Goal: Transaction & Acquisition: Purchase product/service

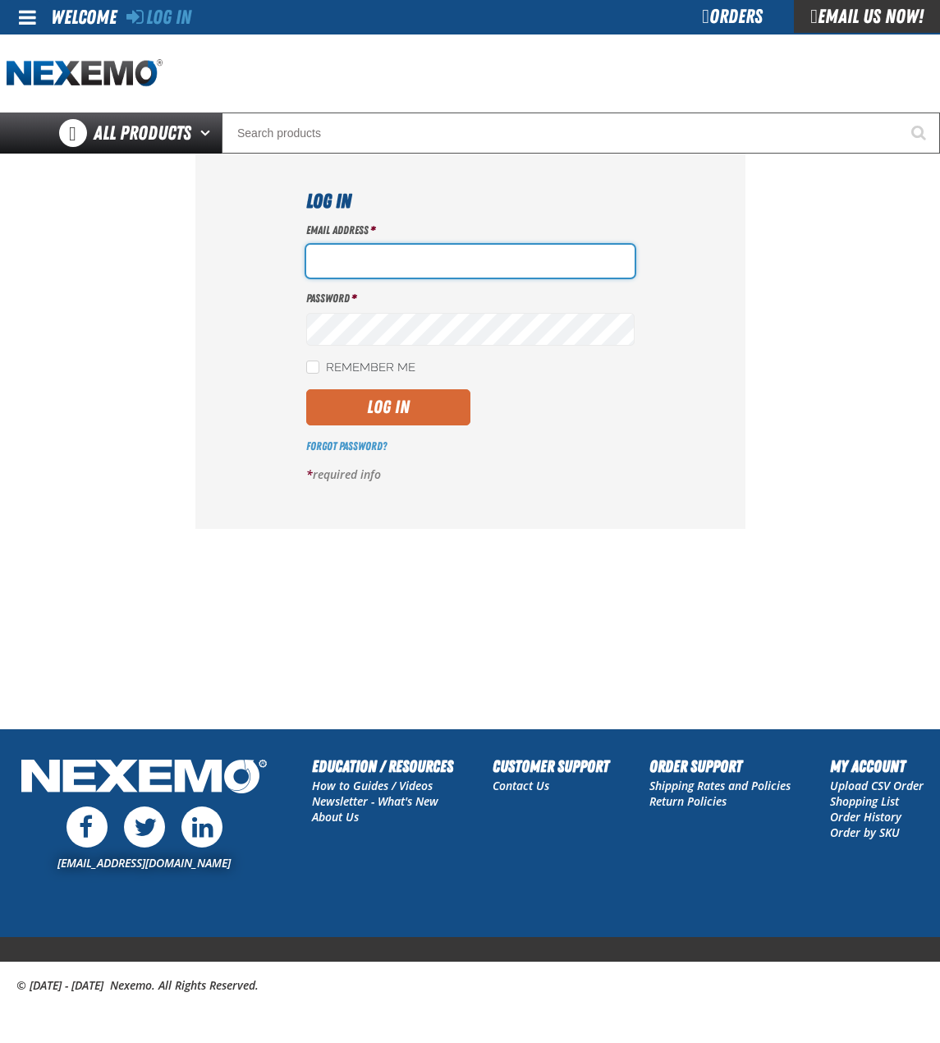
type input "bchoate@vtaig.com"
click at [362, 395] on button "Log In" at bounding box center [388, 407] width 164 height 36
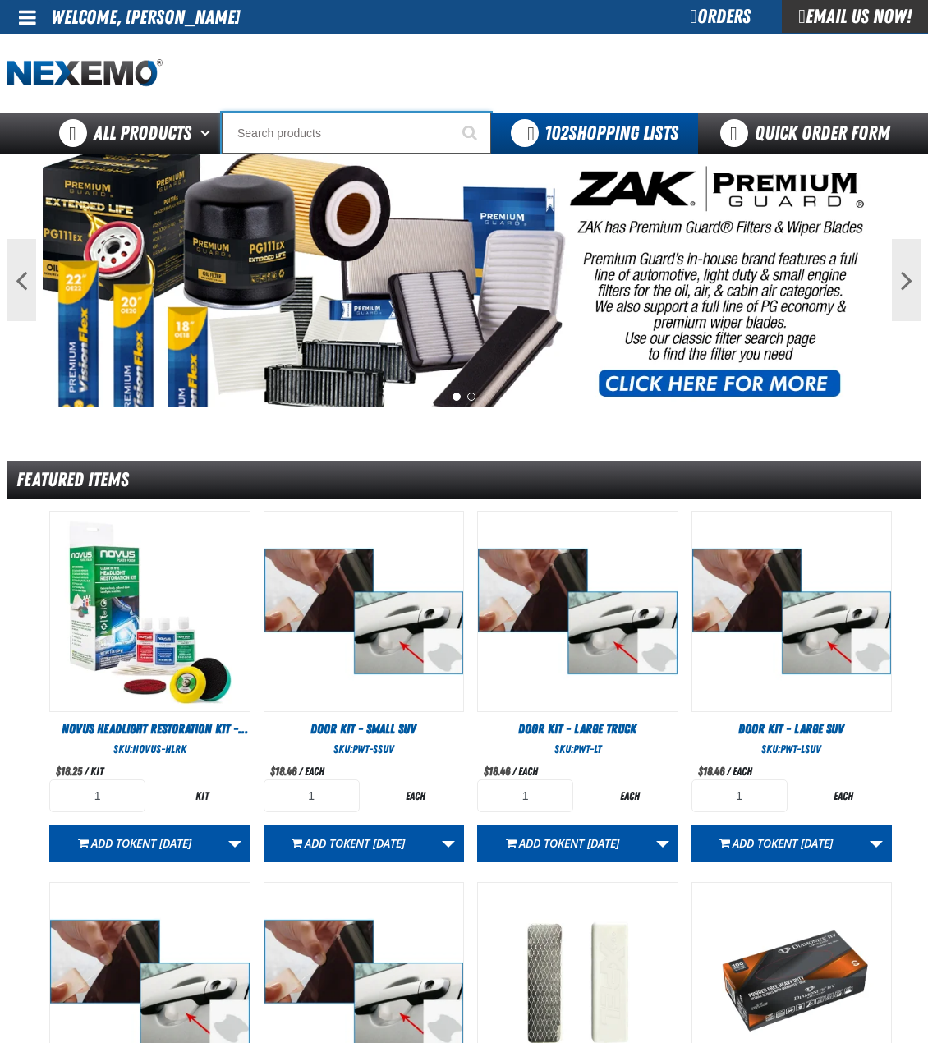
click at [342, 125] on input "Search" at bounding box center [356, 132] width 269 height 41
click at [399, 126] on input "Search" at bounding box center [356, 132] width 269 height 41
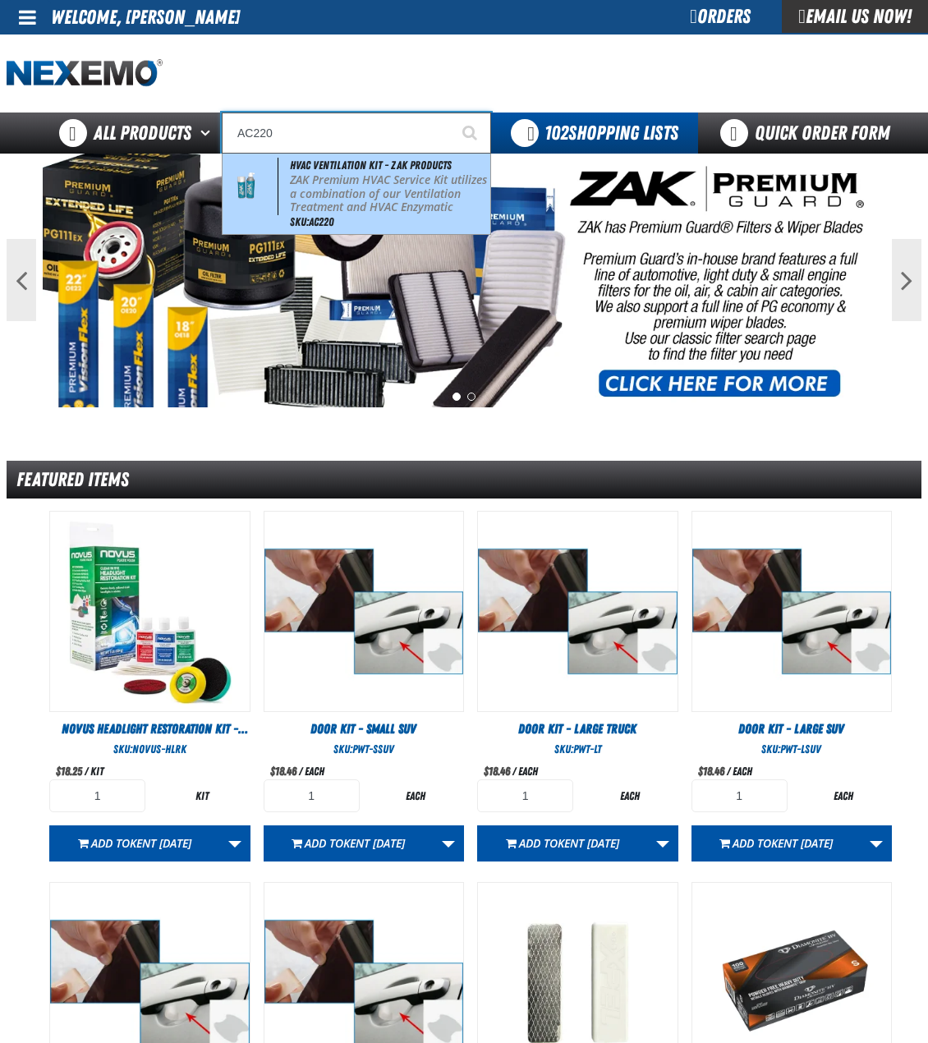
click at [378, 183] on p "ZAK Premium HVAC Service Kit utilizes a combination of our Ventilation Treatmen…" at bounding box center [388, 207] width 197 height 69
type input "HVAC Ventilation Kit - ZAK Products"
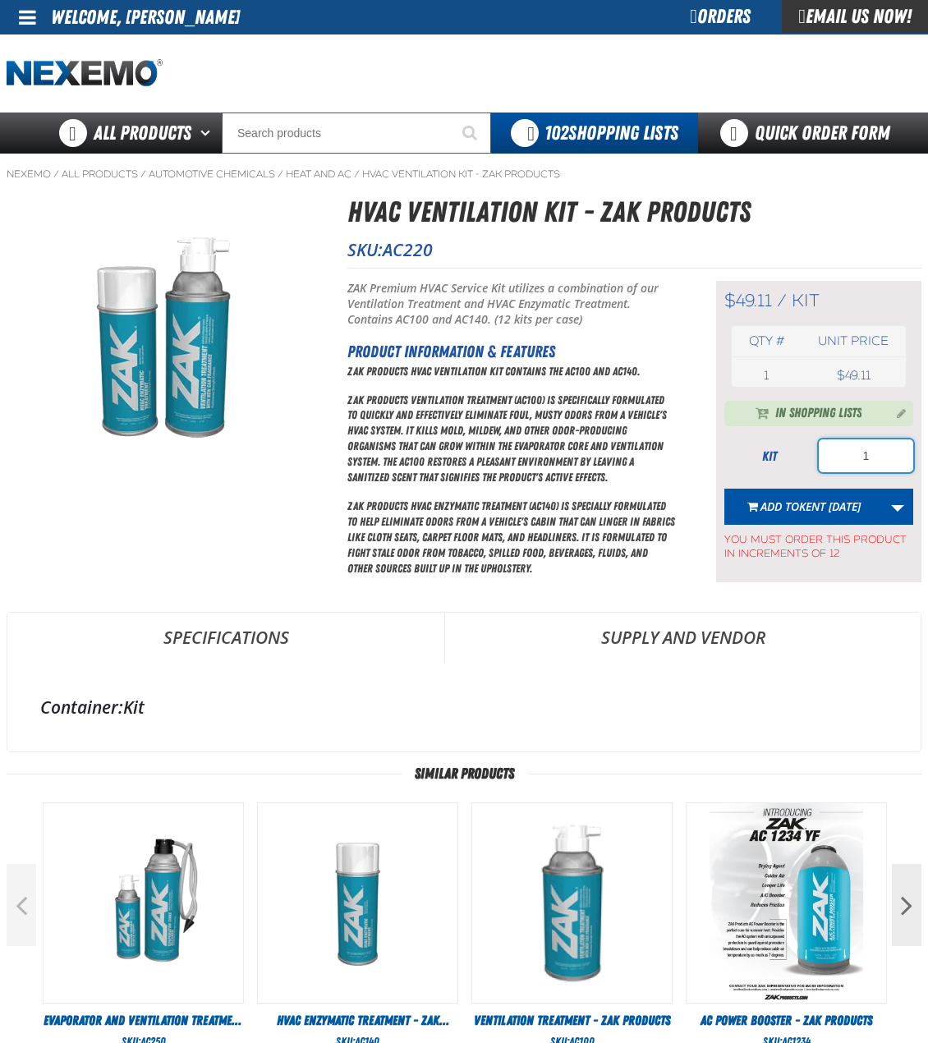
click at [846, 447] on input "1" at bounding box center [865, 455] width 94 height 33
type input "24"
click at [891, 505] on link "More Actions" at bounding box center [897, 506] width 31 height 36
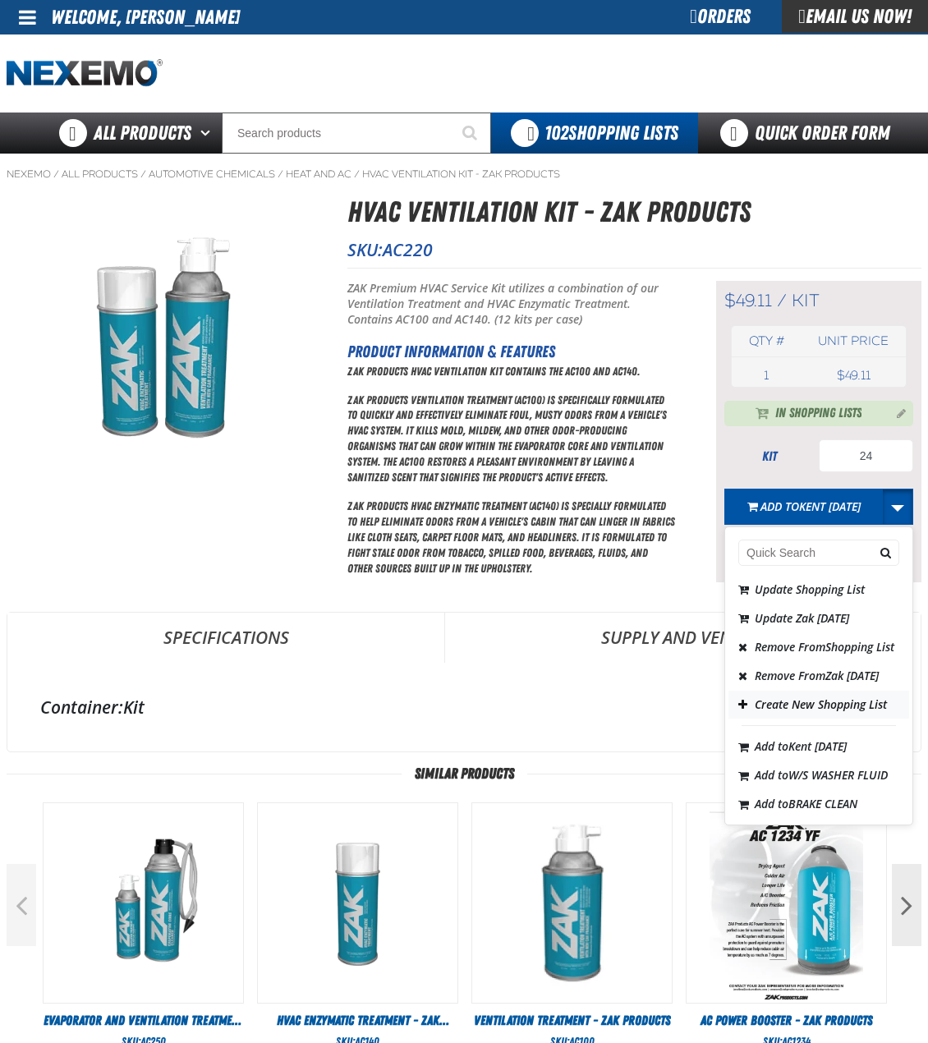
click at [801, 719] on button "Create New Shopping List" at bounding box center [818, 704] width 181 height 29
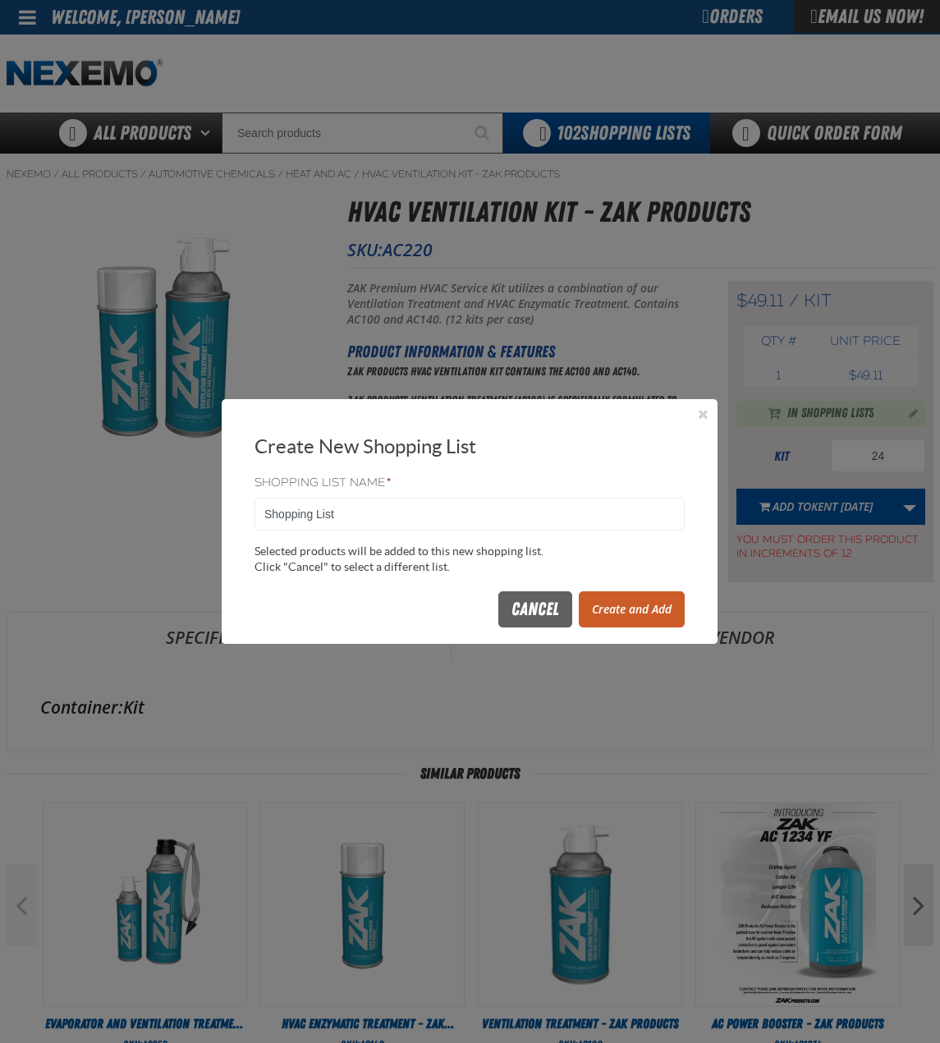
click at [600, 602] on button "Create and Add" at bounding box center [632, 609] width 106 height 36
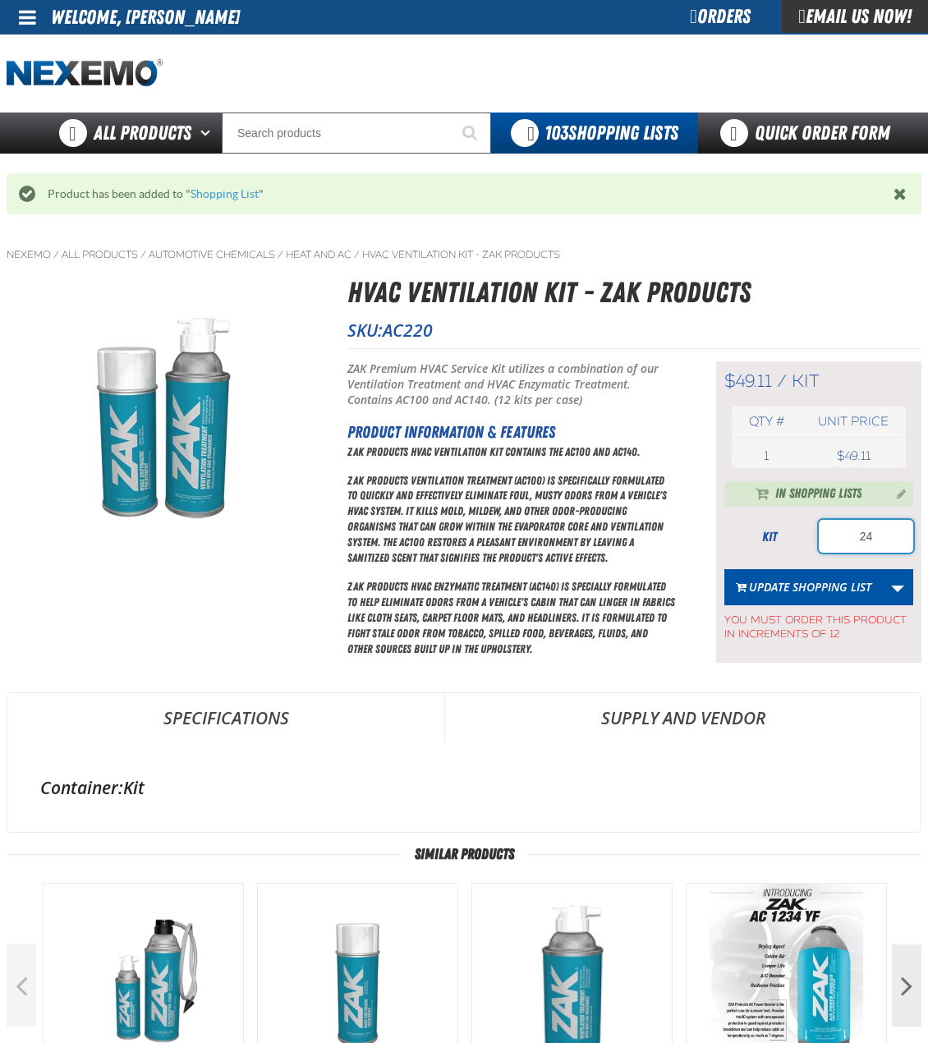
click at [883, 527] on input "24" at bounding box center [865, 536] width 94 height 33
click at [361, 121] on input "Search" at bounding box center [356, 132] width 269 height 41
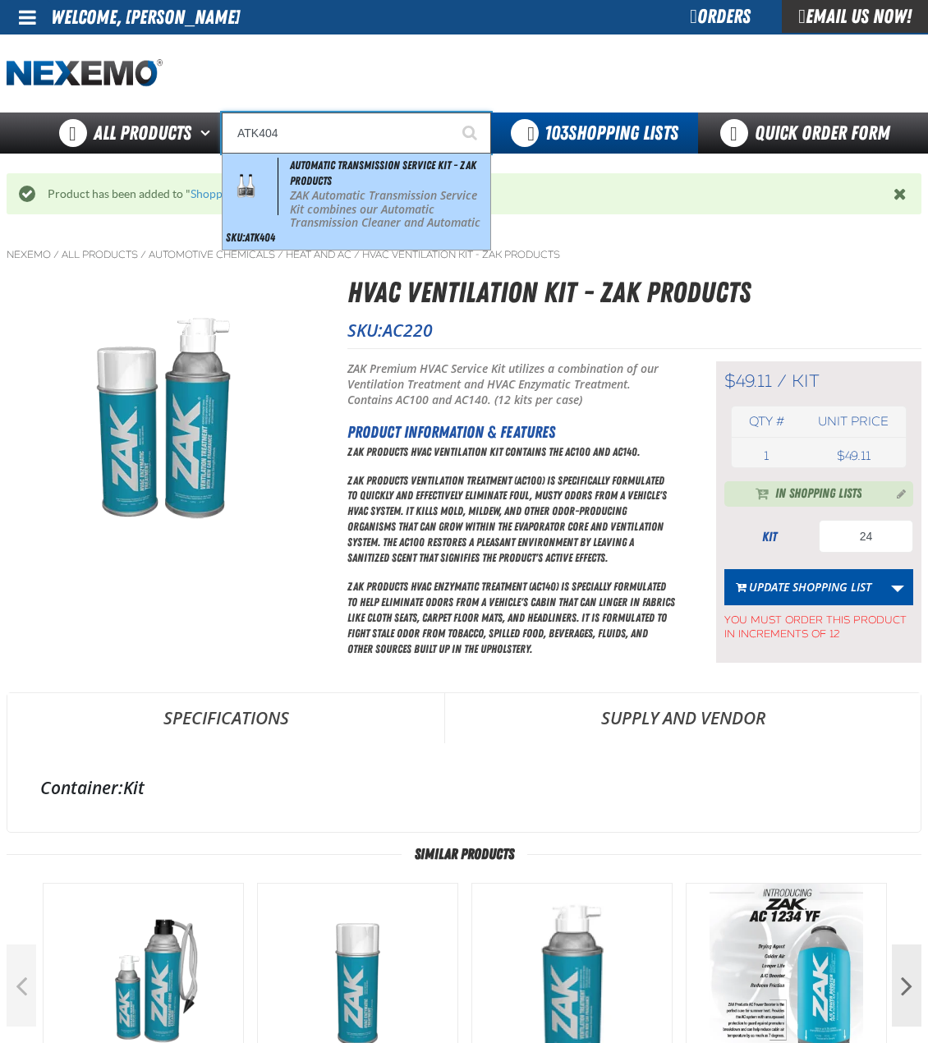
click at [317, 166] on span "Automatic Transmission Service Kit - ZAK Products" at bounding box center [383, 172] width 186 height 29
type input "Automatic Transmission Service Kit - ZAK Products"
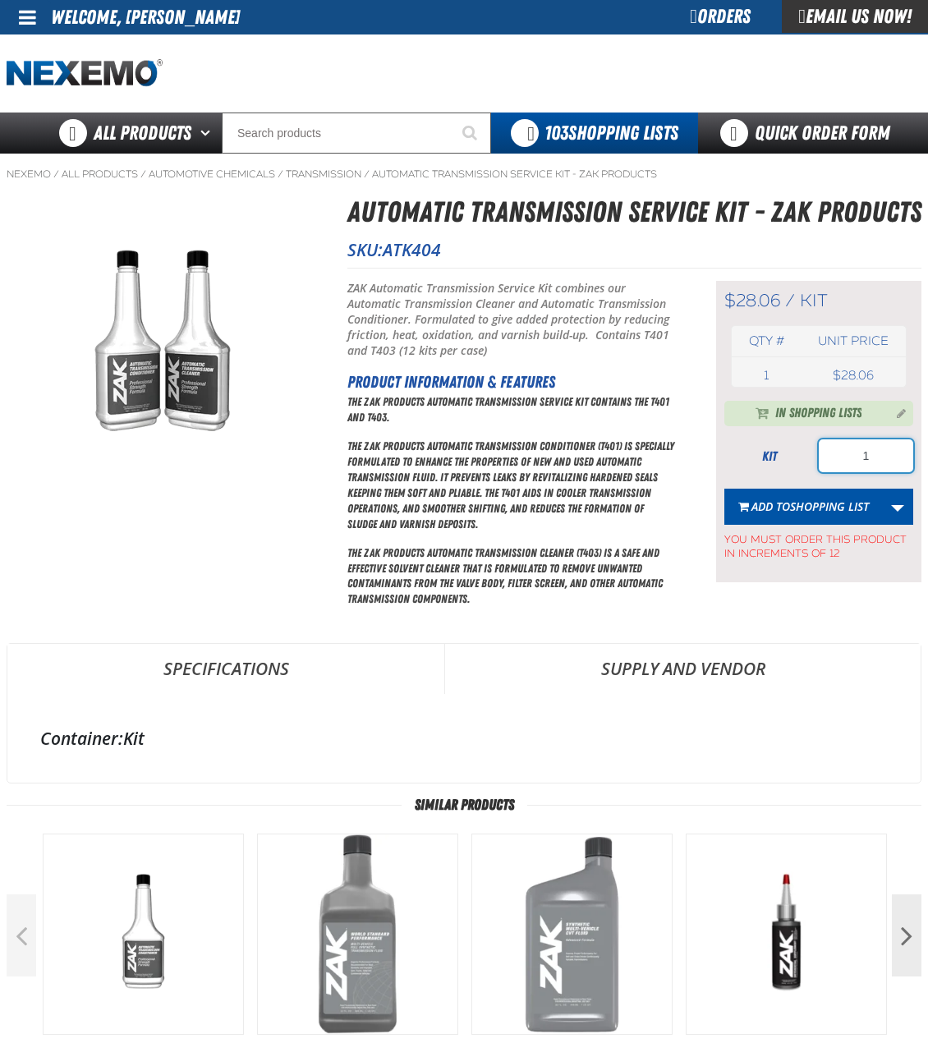
click at [856, 450] on input "1" at bounding box center [865, 455] width 94 height 33
type input "12"
click at [827, 508] on span "Shopping List" at bounding box center [829, 506] width 79 height 16
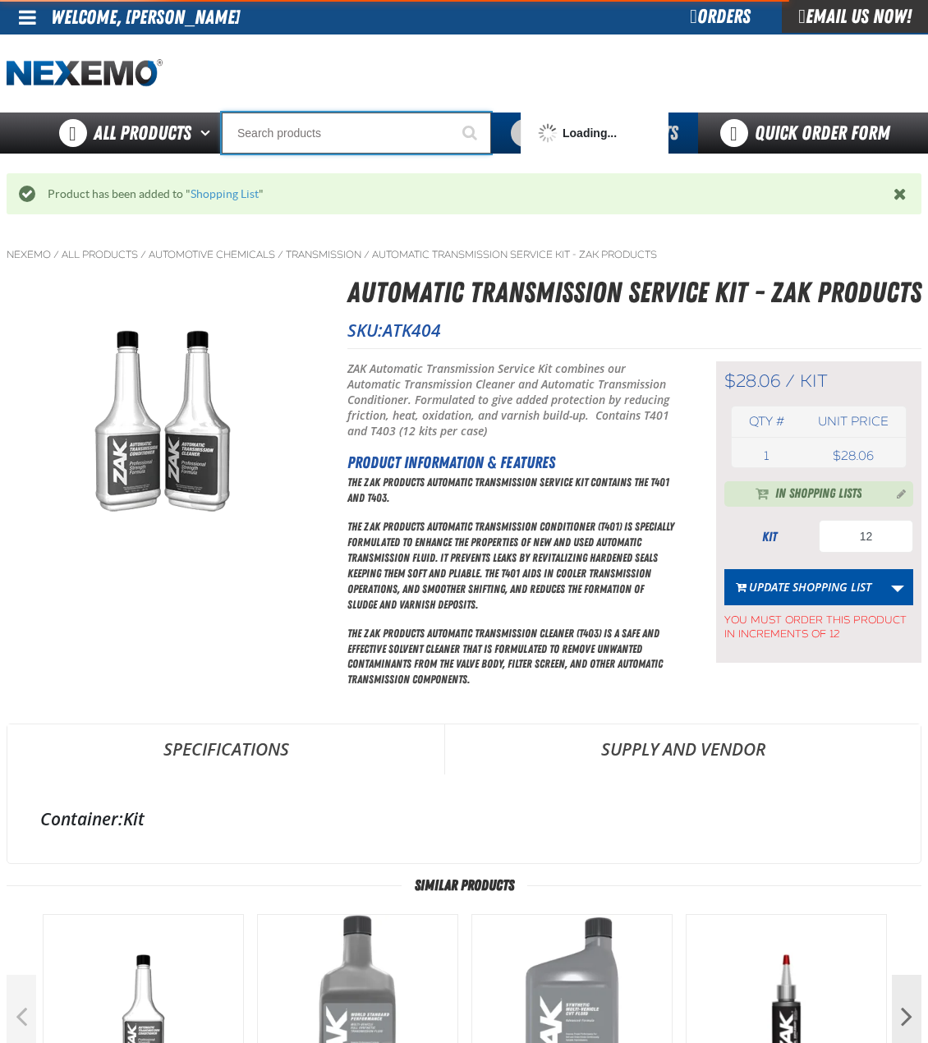
click at [264, 132] on input "Search" at bounding box center [356, 132] width 269 height 41
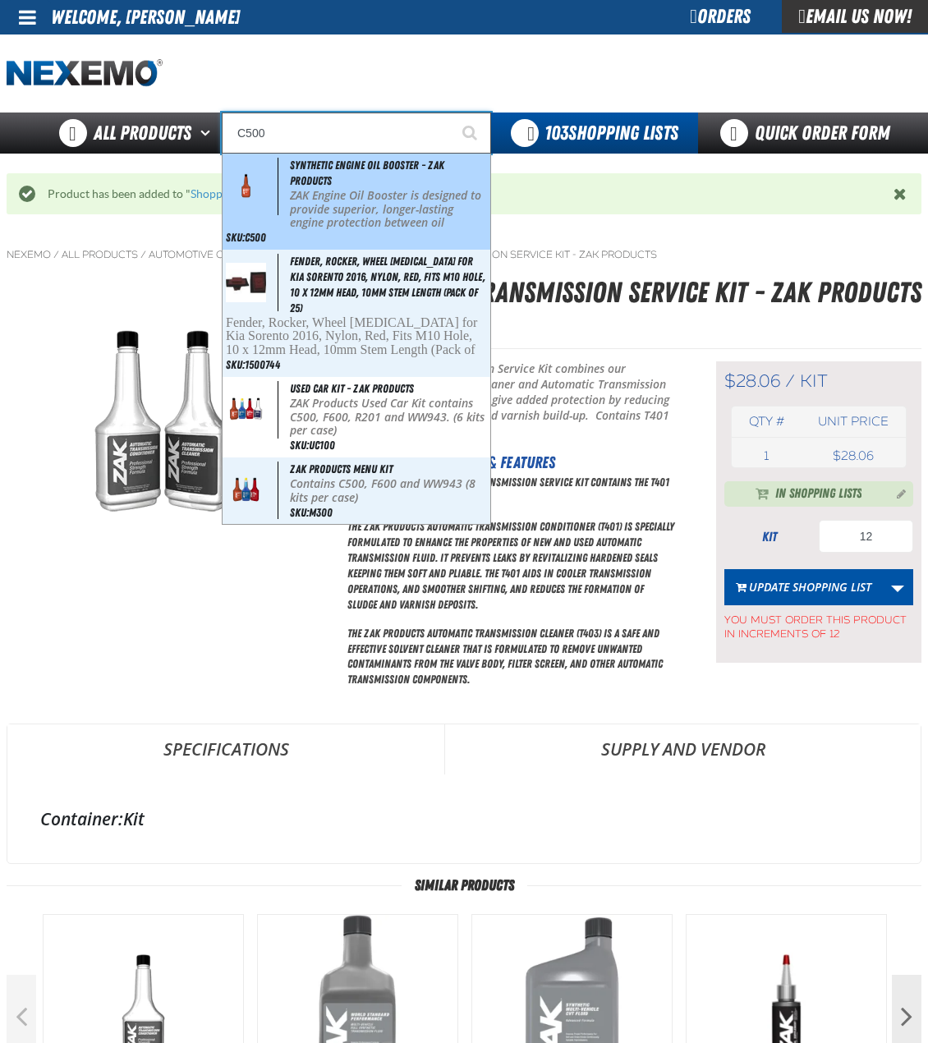
click at [341, 181] on div "Synthetic Engine Oil Booster - ZAK Products ZAK Engine Oil Booster is designed …" at bounding box center [356, 202] width 268 height 96
type input "Synthetic Engine Oil Booster - ZAK Products"
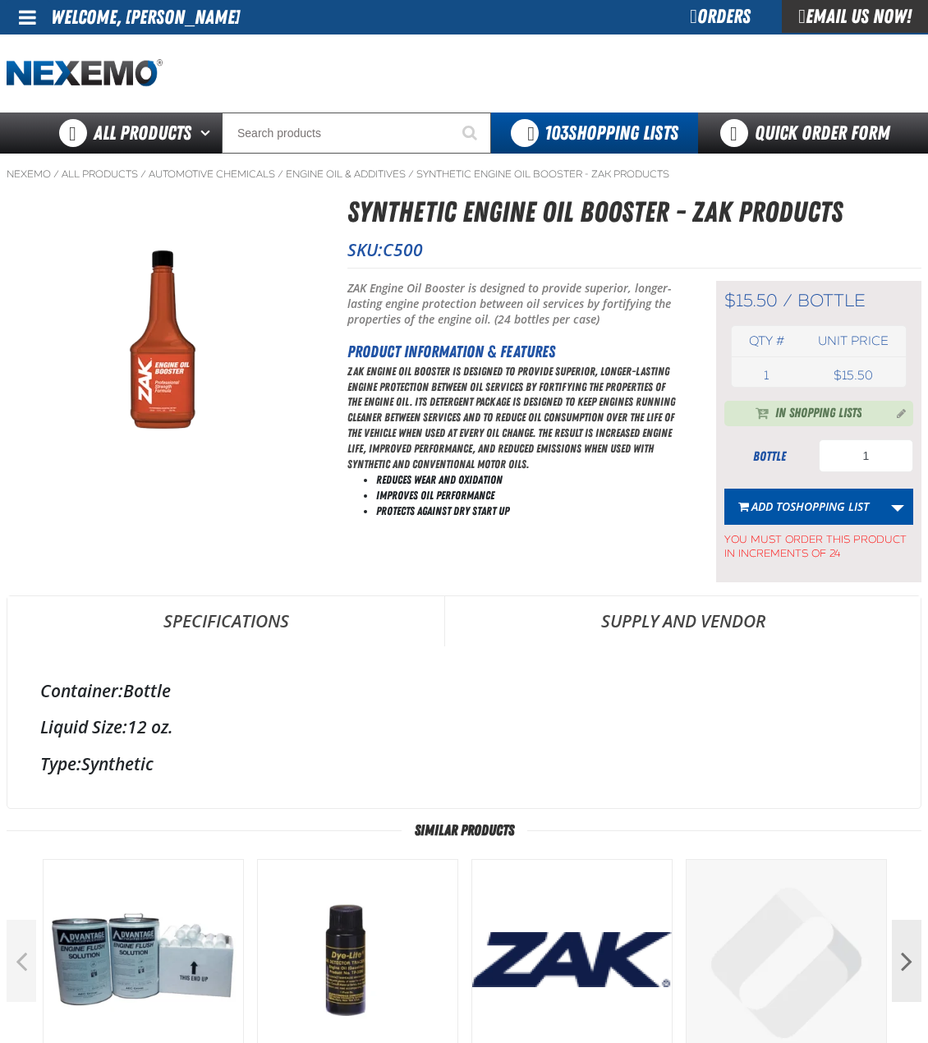
click at [859, 476] on form "bottle 1 Add to Shopping List Update Shopping List Update Zak [DATE] Remove Fro…" at bounding box center [818, 499] width 189 height 121
click at [873, 451] on input "1" at bounding box center [865, 455] width 94 height 33
type input "72"
click at [823, 497] on button "Add to Shopping List" at bounding box center [803, 506] width 158 height 36
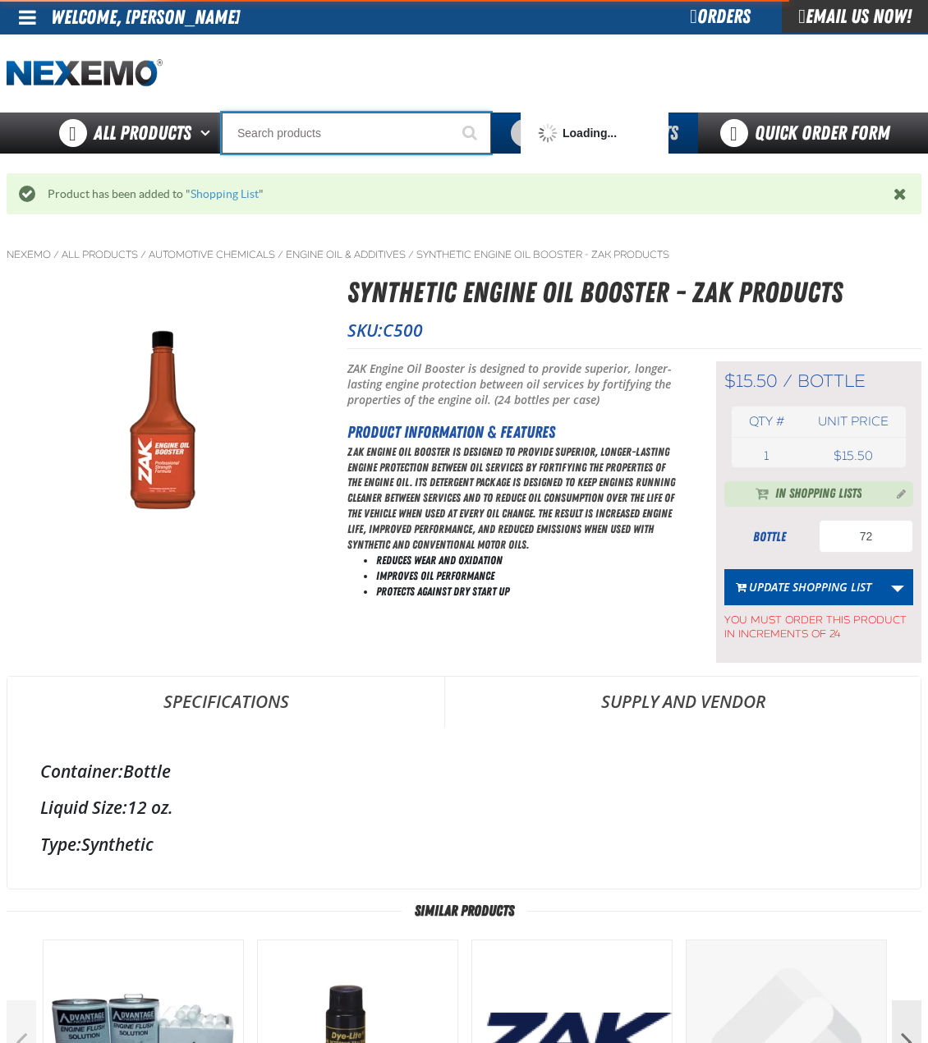
click at [364, 136] on input "Search" at bounding box center [356, 132] width 269 height 41
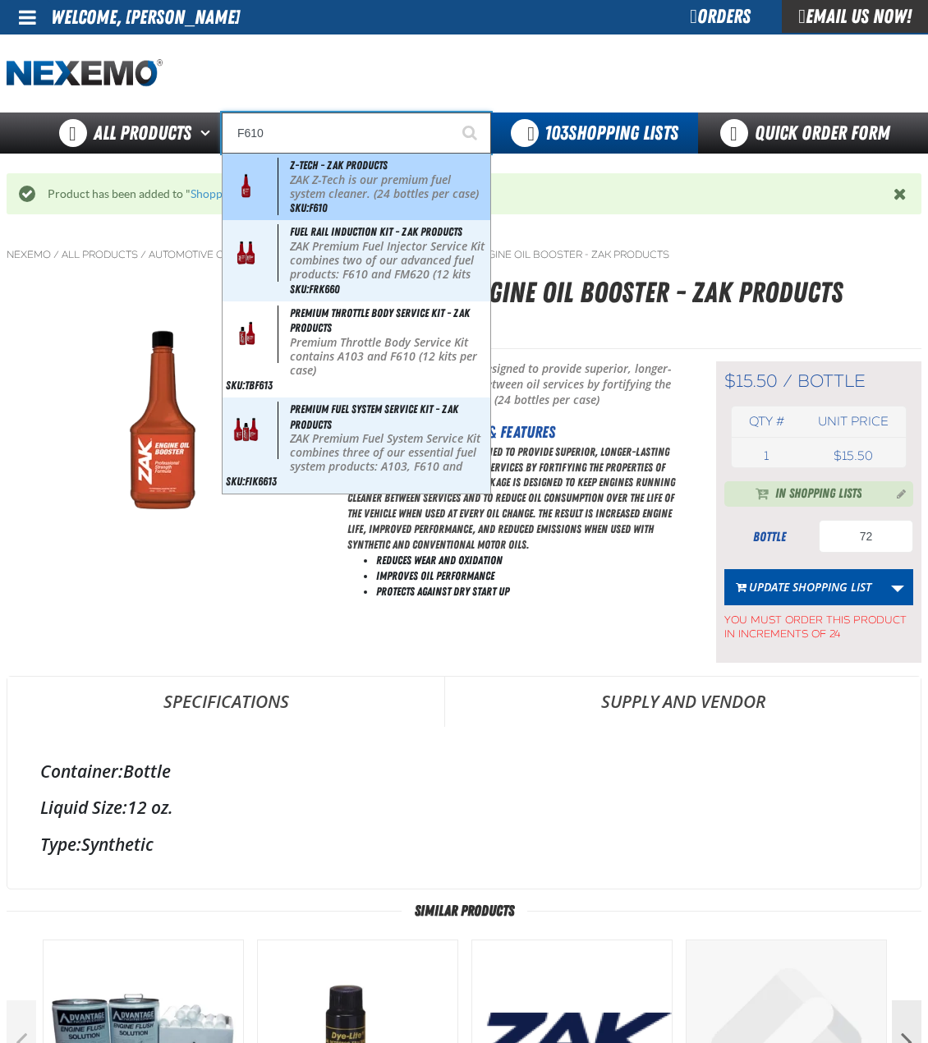
click at [359, 170] on span "Z-Tech - ZAK Products" at bounding box center [339, 164] width 98 height 13
type input "Z-Tech - ZAK Products"
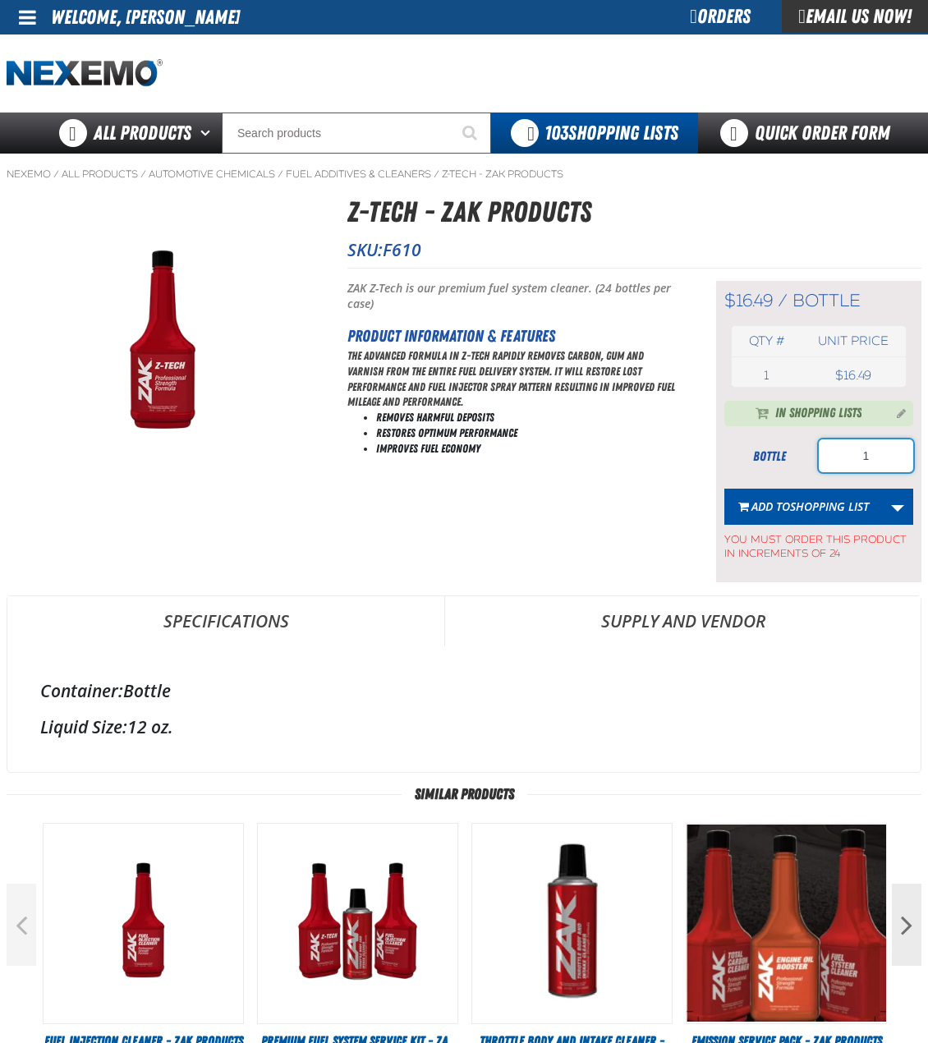
click at [887, 467] on input "1" at bounding box center [865, 455] width 94 height 33
type input "72"
click at [835, 507] on span "Shopping List" at bounding box center [829, 506] width 79 height 16
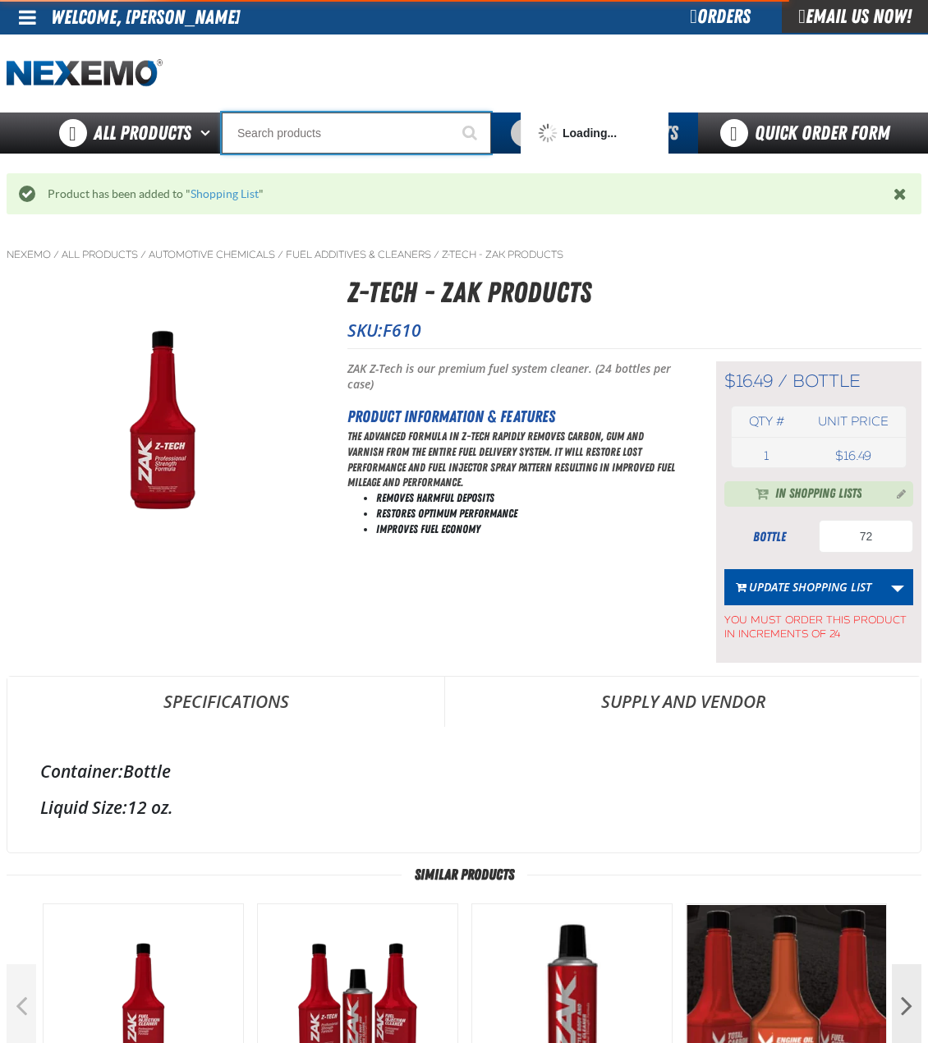
click at [298, 135] on input "Search" at bounding box center [356, 132] width 269 height 41
type input "FR"
type input "FROM"
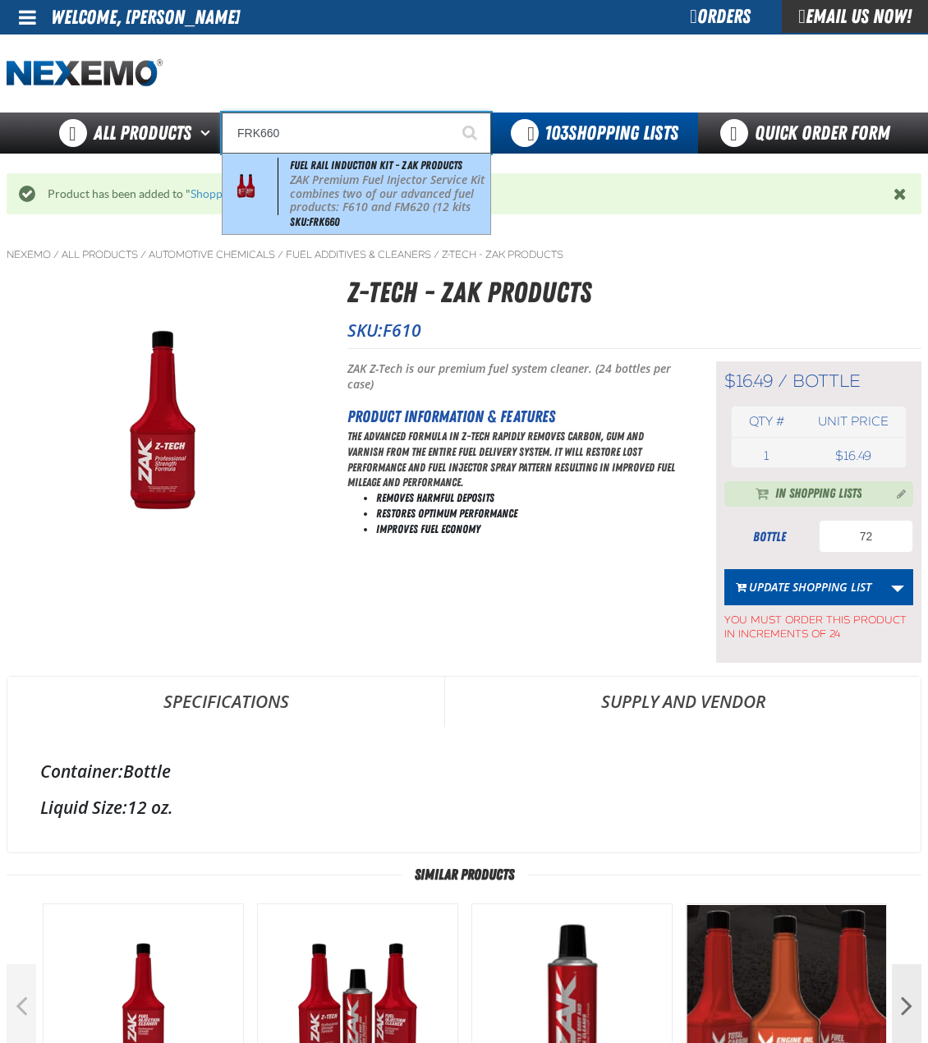
click at [309, 175] on p "ZAK Premium Fuel Injector Service Kit combines two of our advanced fuel product…" at bounding box center [388, 200] width 197 height 55
type input "Fuel Rail Induction Kit - ZAK Products"
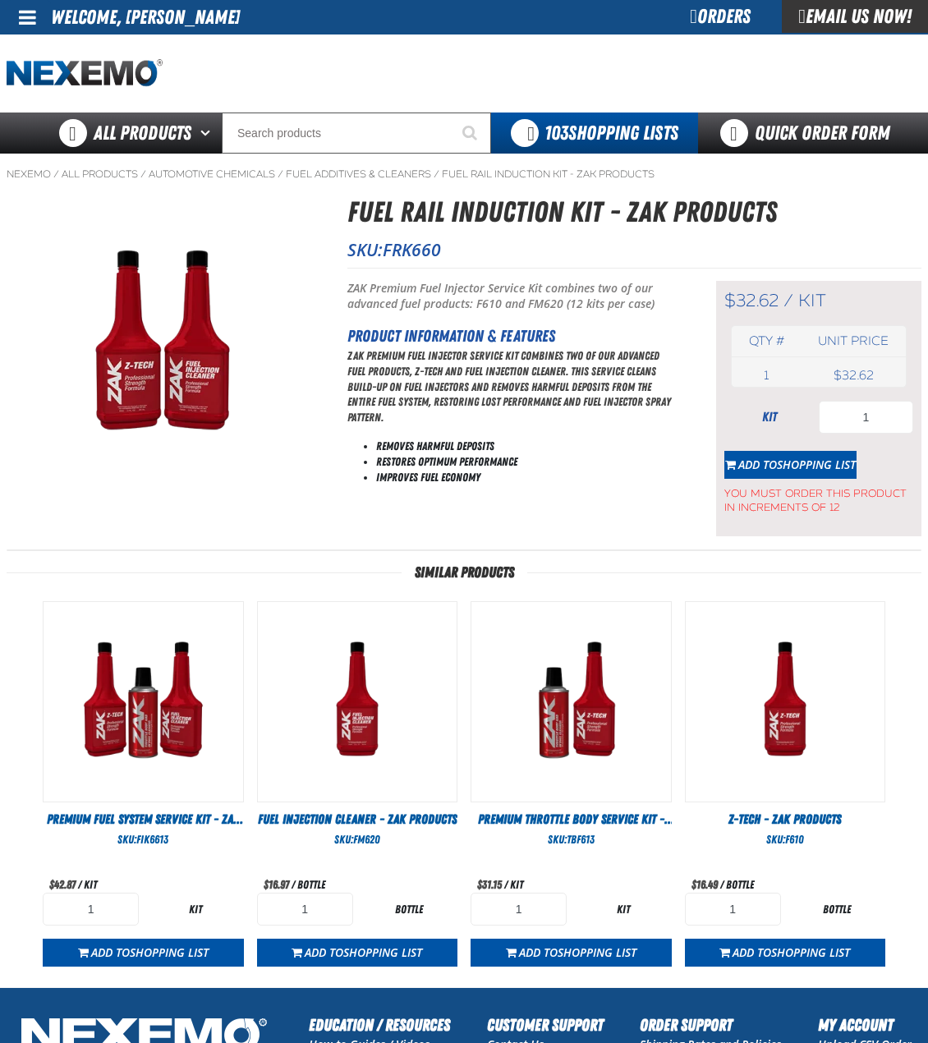
type input "72"
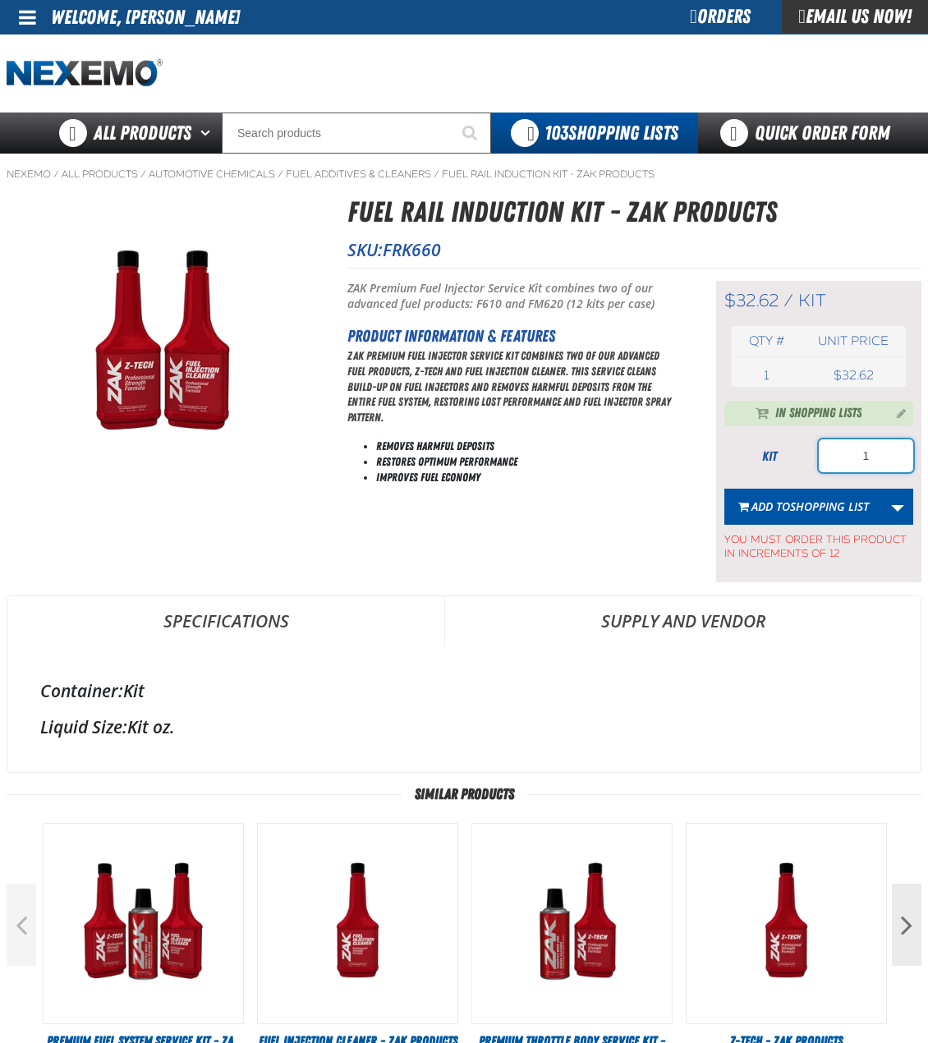
click at [888, 459] on input "1" at bounding box center [865, 455] width 94 height 33
type input "24"
click at [817, 502] on span "Shopping List" at bounding box center [829, 506] width 79 height 16
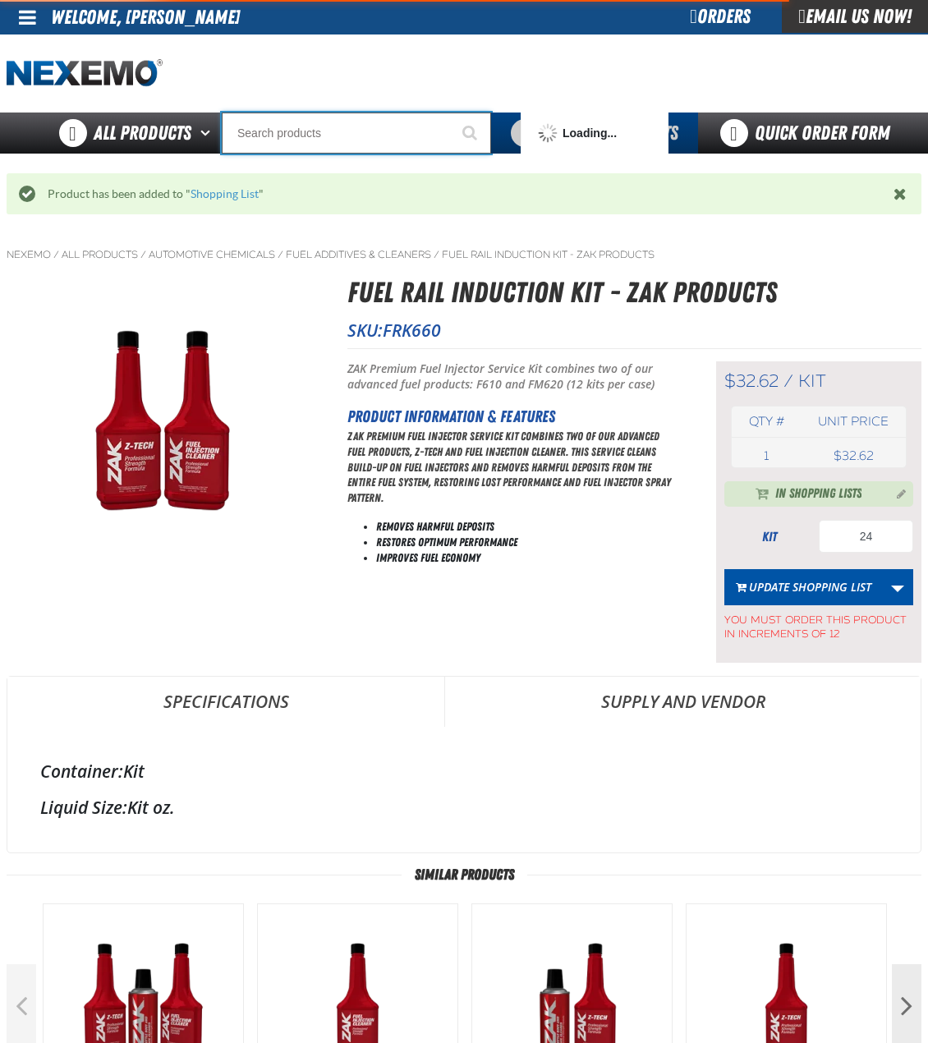
click at [301, 139] on input "Search" at bounding box center [356, 132] width 269 height 41
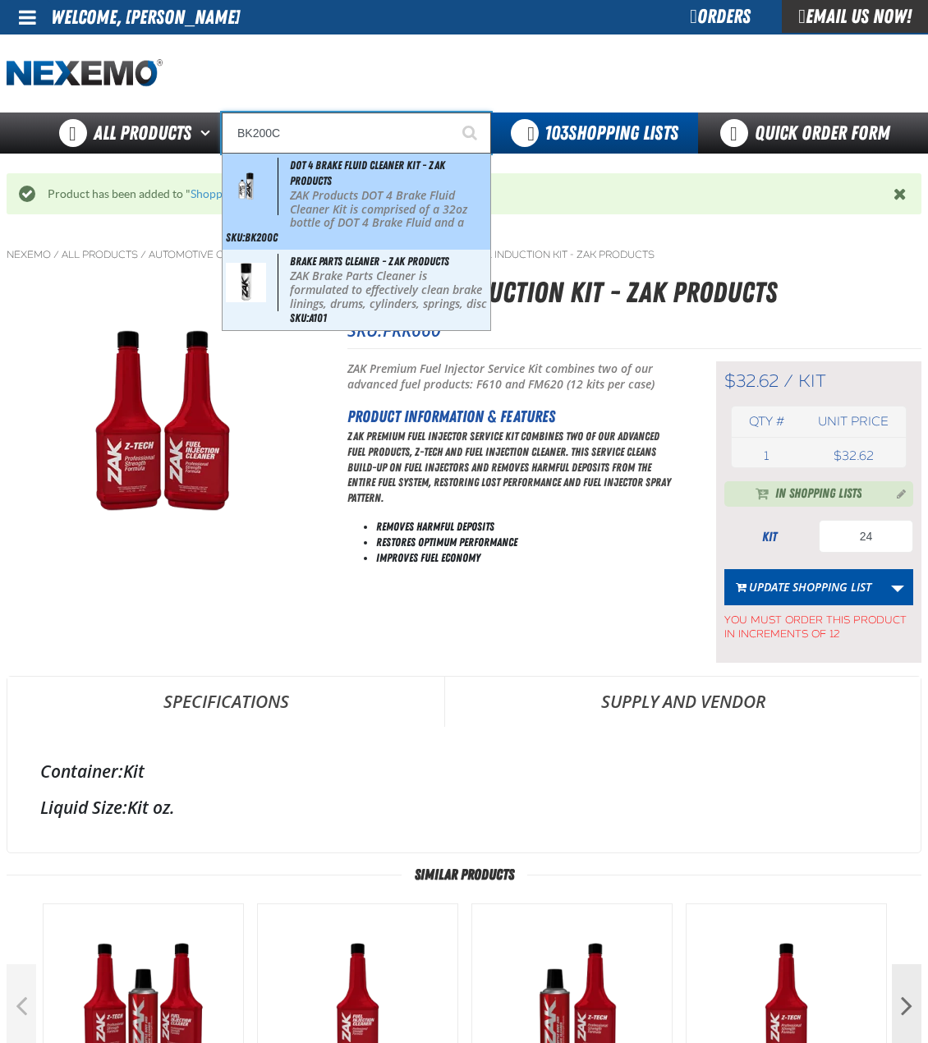
click at [323, 160] on span "DOT 4 Brake Fluid Cleaner Kit - ZAK Products" at bounding box center [367, 172] width 155 height 29
type input "DOT 4 Brake Fluid Cleaner Kit - ZAK Products"
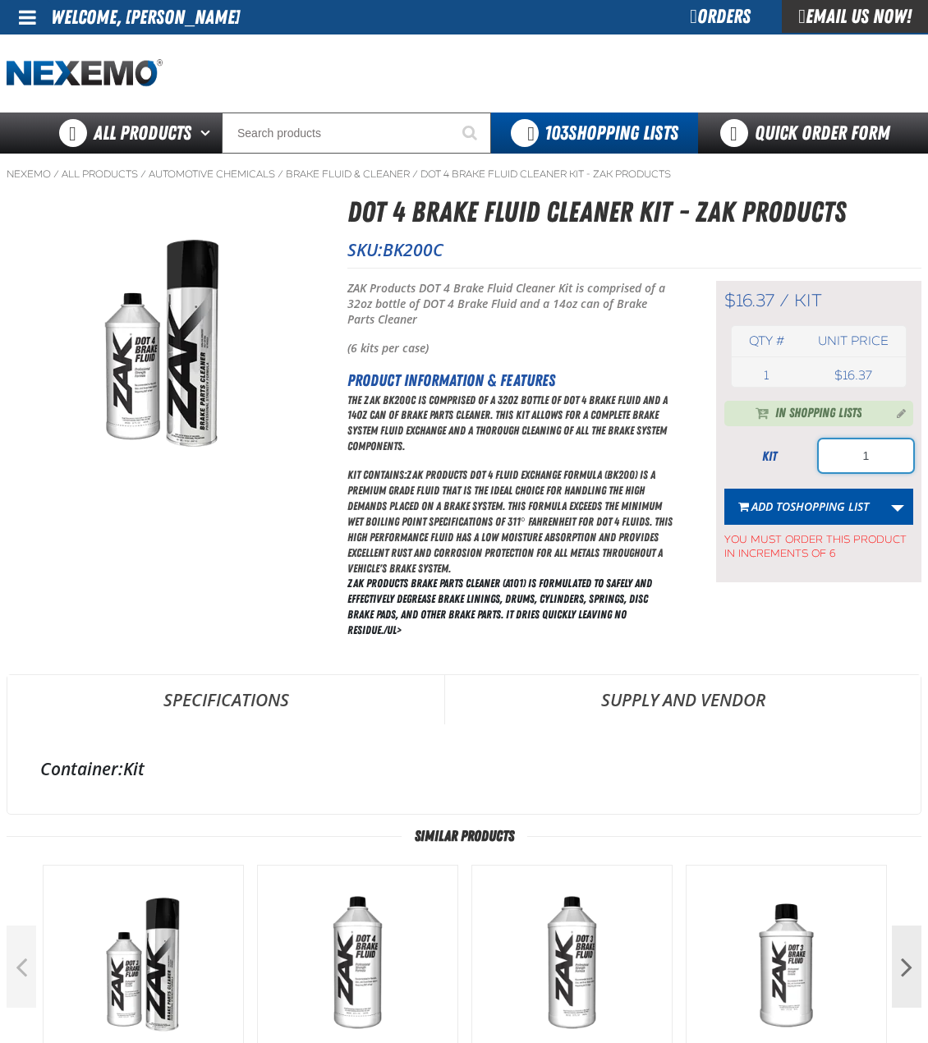
click at [885, 450] on input "1" at bounding box center [865, 455] width 94 height 33
type input "24"
click at [813, 499] on span "Shopping List" at bounding box center [829, 506] width 79 height 16
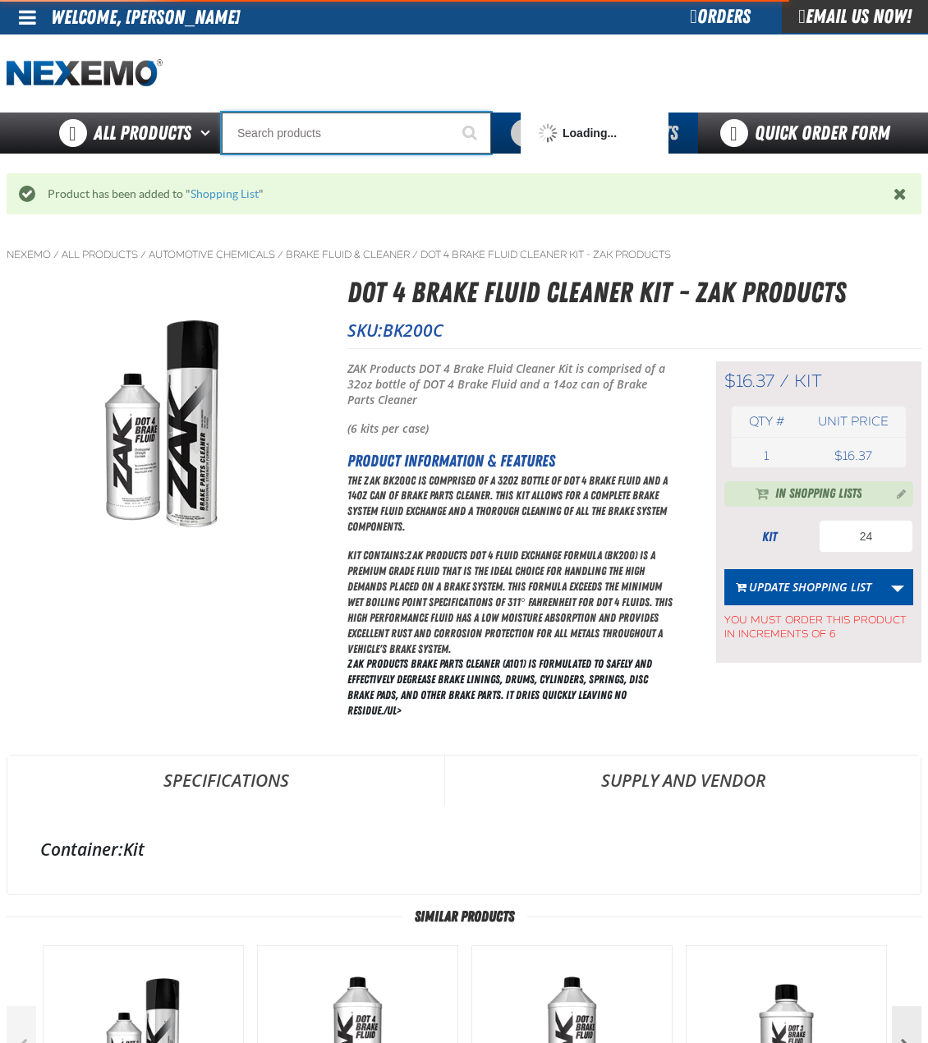
click at [314, 131] on input "Search" at bounding box center [356, 132] width 269 height 41
type input "R"
type input "ROADSIDE R"
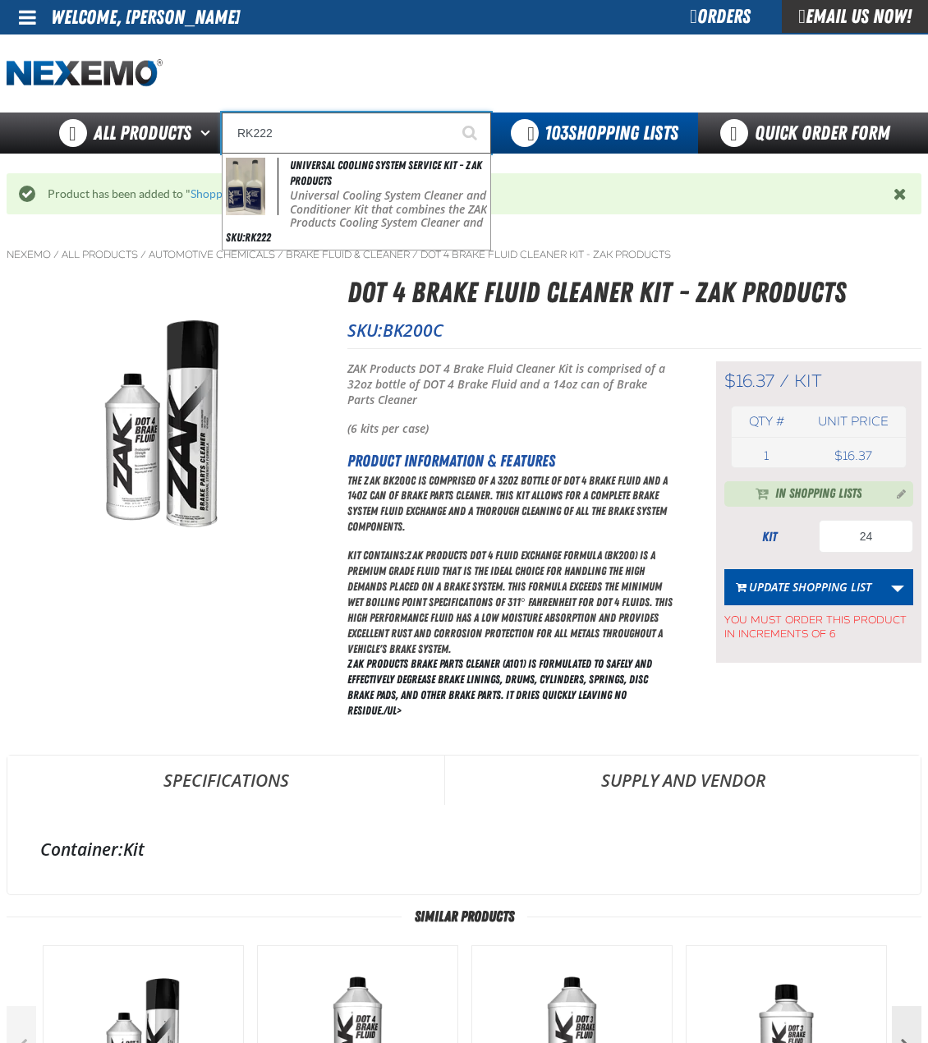
click at [305, 167] on span "Universal Cooling System Service Kit - ZAK Products" at bounding box center [386, 172] width 192 height 29
type input "Universal Cooling System Service Kit - ZAK Products"
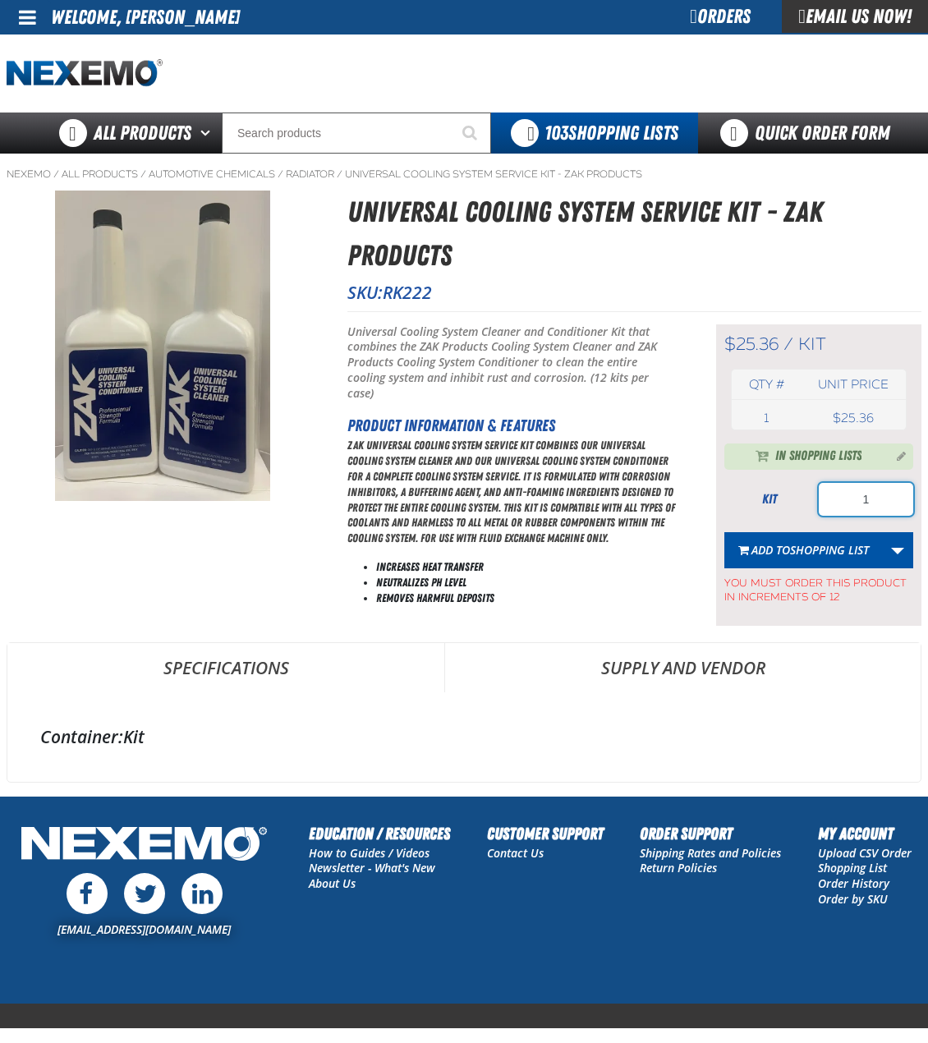
click at [845, 489] on input "1" at bounding box center [865, 499] width 94 height 33
type input "36"
click at [819, 548] on span "Shopping List" at bounding box center [829, 550] width 79 height 16
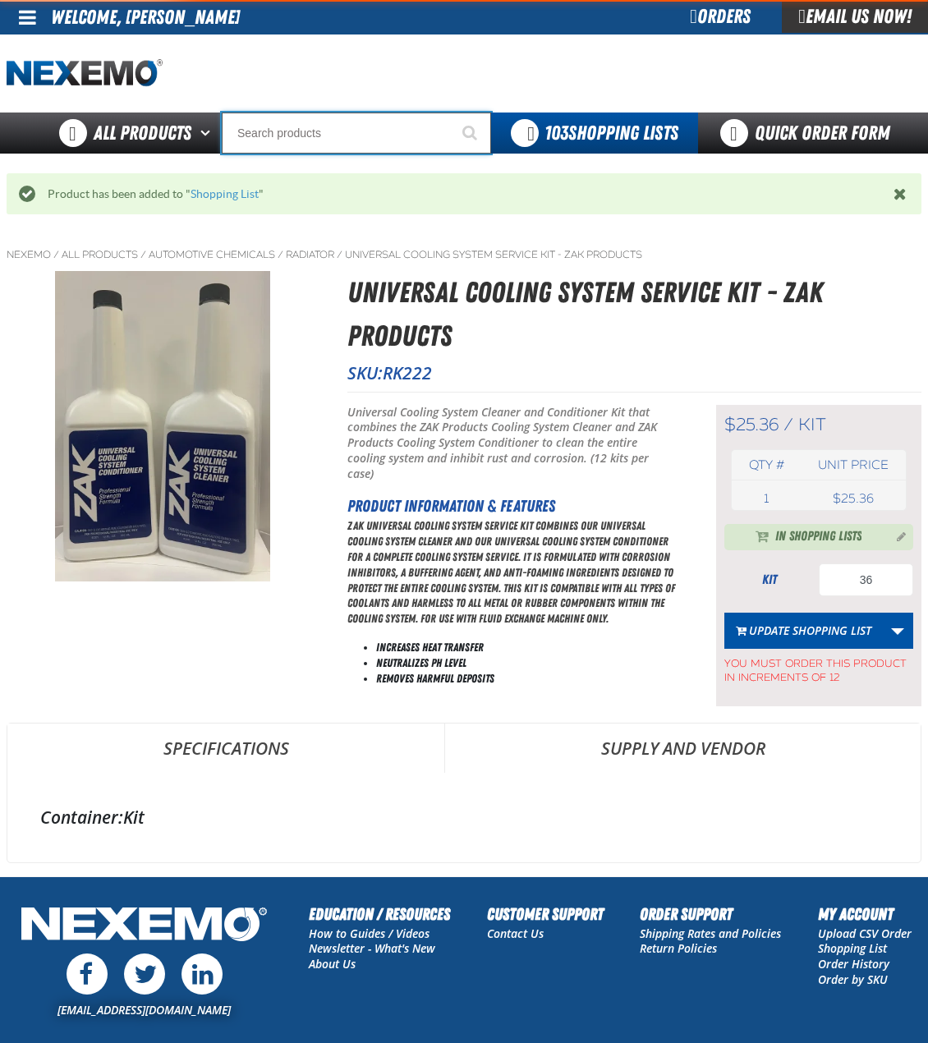
click at [298, 130] on input "Search" at bounding box center [356, 132] width 269 height 41
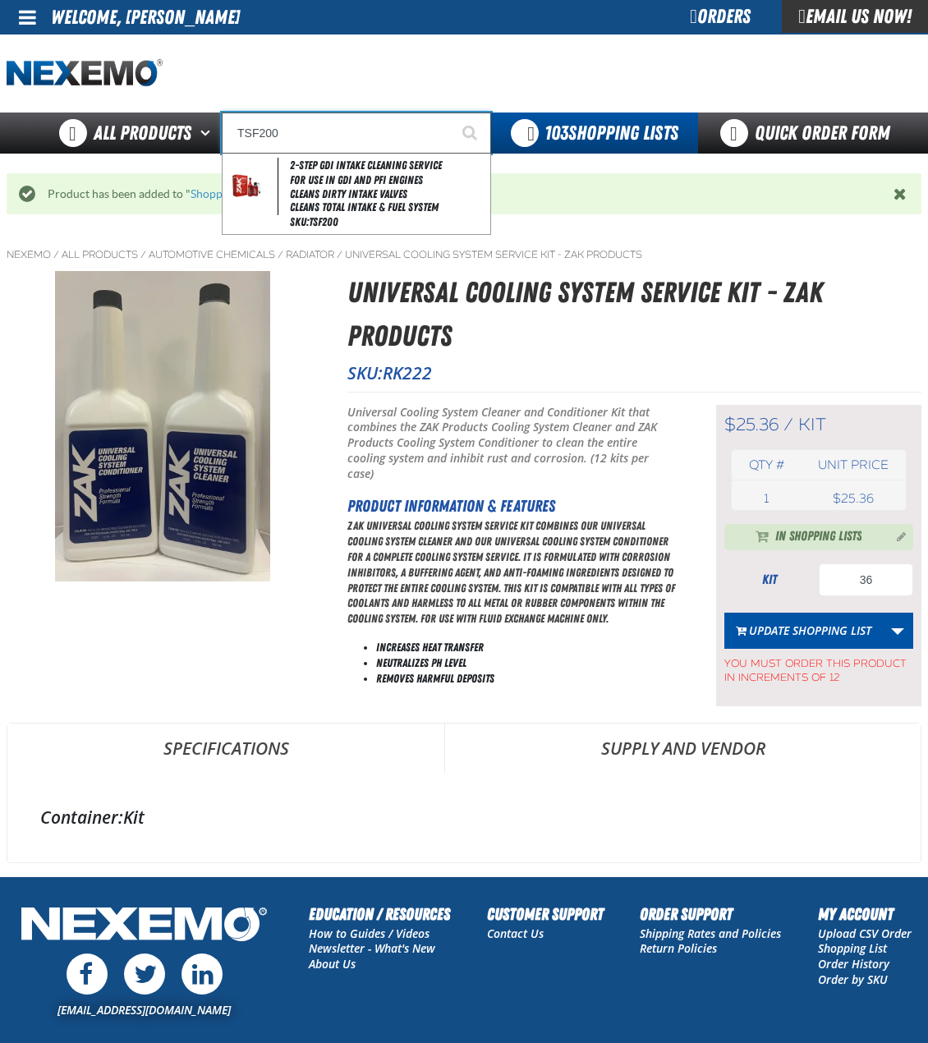
click at [314, 178] on li "For Use in GDI and PFI Engines" at bounding box center [388, 180] width 197 height 14
type input "2-Step GDI Intake Cleaning Service"
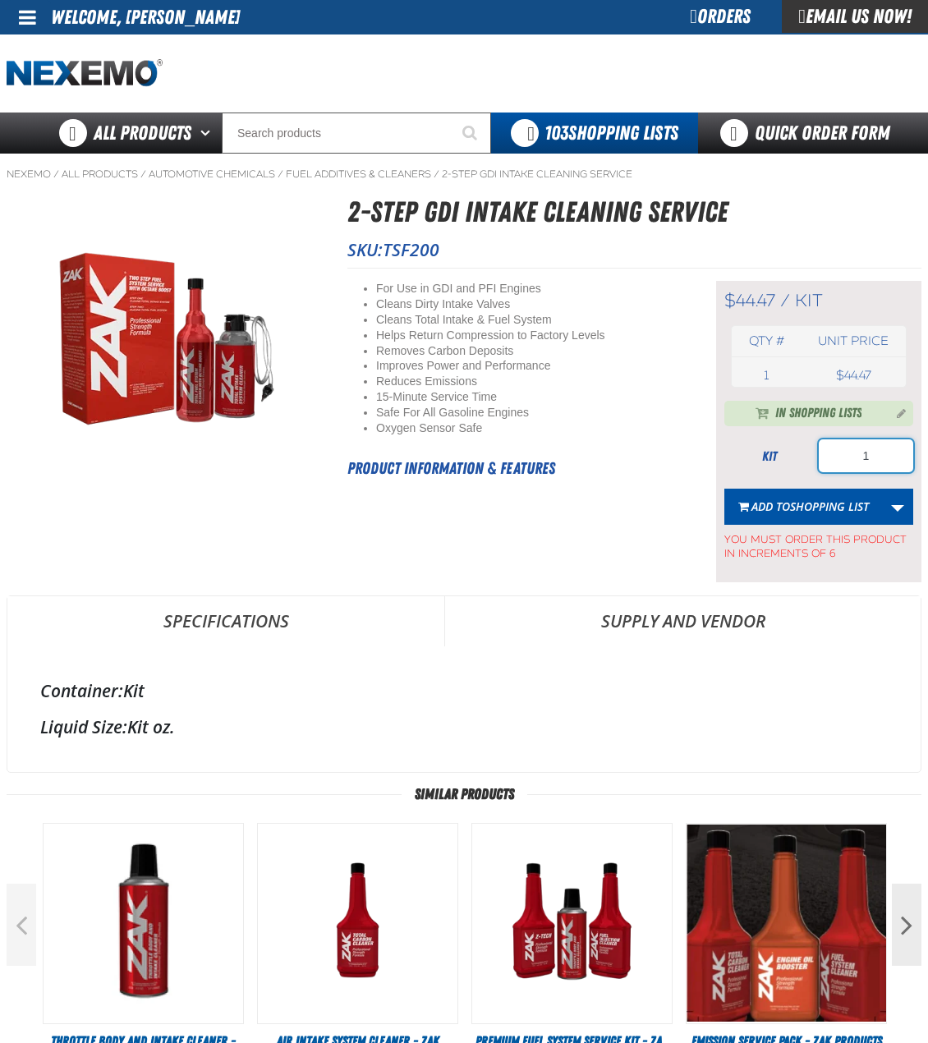
click at [852, 456] on input "1" at bounding box center [865, 455] width 94 height 33
type input "24"
click at [818, 517] on button "Add to Shopping List" at bounding box center [803, 506] width 158 height 36
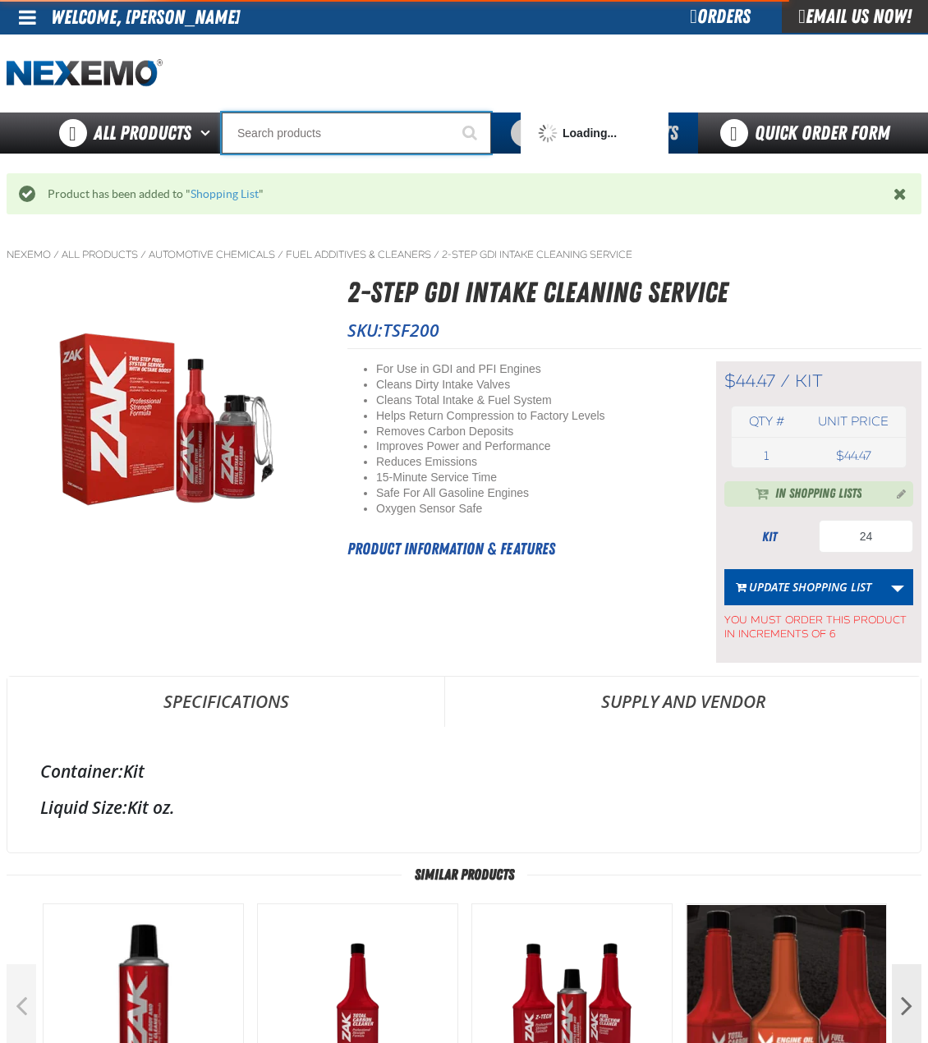
click at [286, 140] on input "Search" at bounding box center [356, 132] width 269 height 41
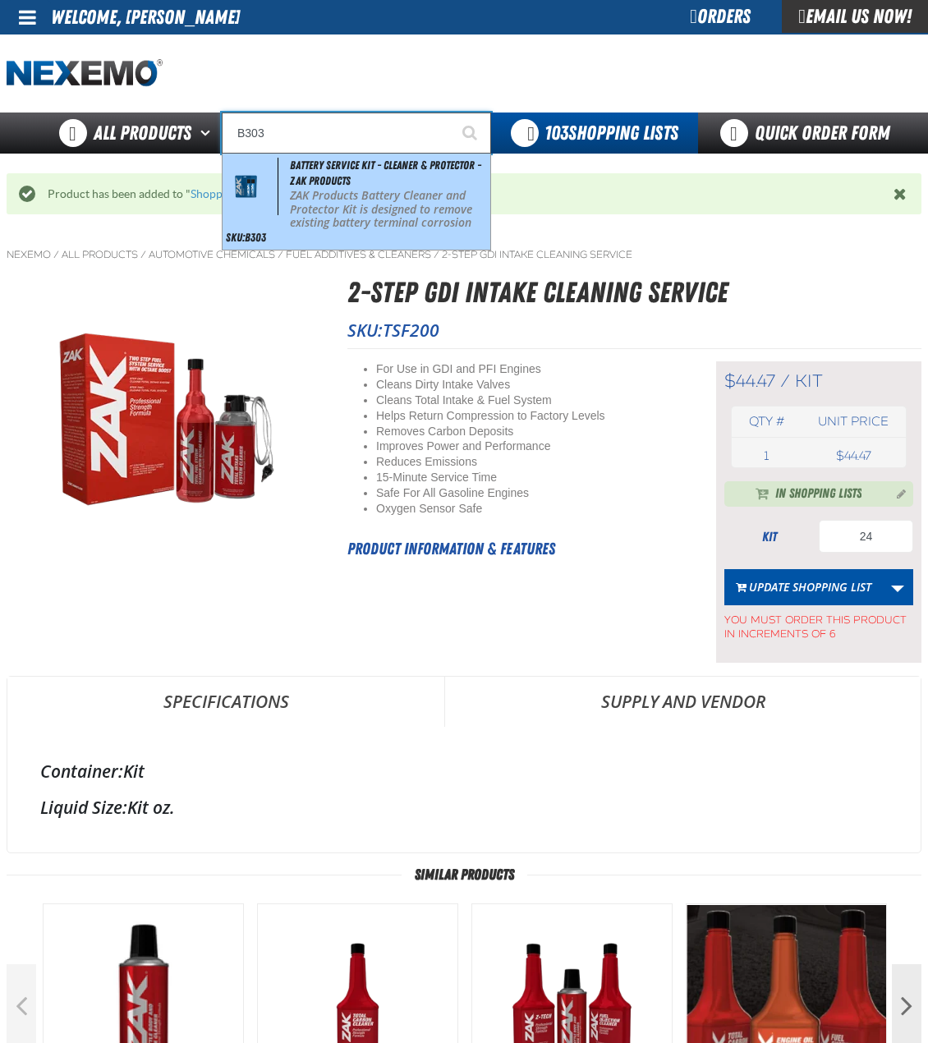
click at [346, 175] on span "Battery Service Kit - Cleaner & Protector - ZAK Products" at bounding box center [385, 172] width 191 height 29
type input "Battery Service Kit - Cleaner & Protector - ZAK Products"
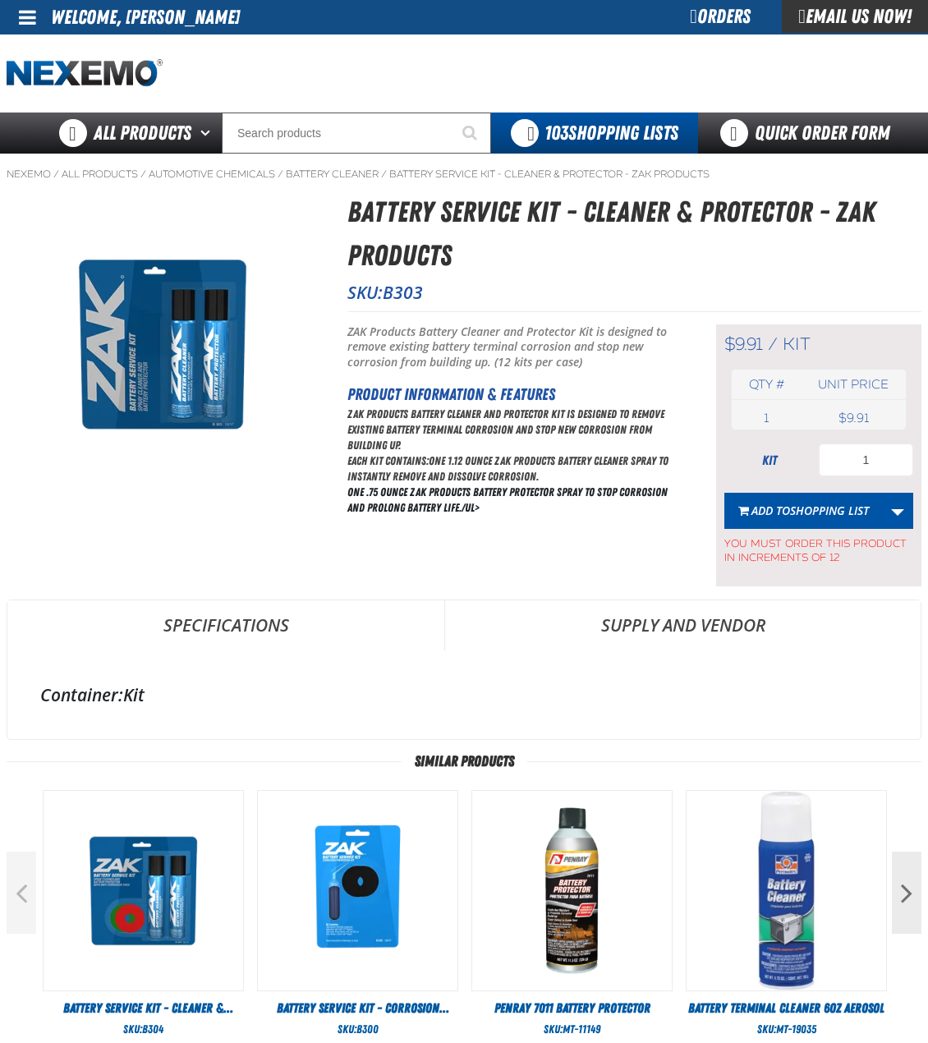
click at [818, 462] on div "kit 1" at bounding box center [818, 459] width 189 height 33
click at [837, 461] on input "1" at bounding box center [865, 459] width 94 height 33
type input "24"
click at [785, 514] on span "Add to Shopping List" at bounding box center [809, 510] width 117 height 16
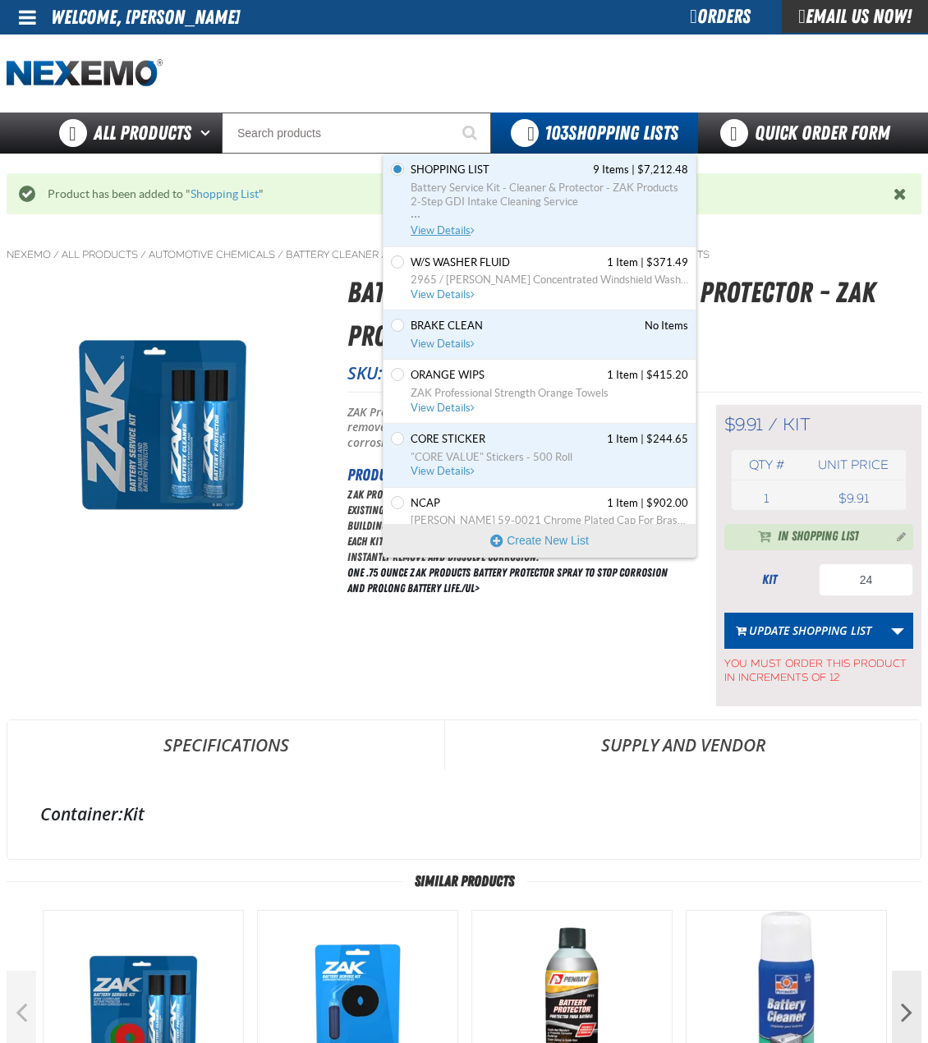
click at [529, 195] on span "2-Step GDI Intake Cleaning Service" at bounding box center [548, 202] width 277 height 15
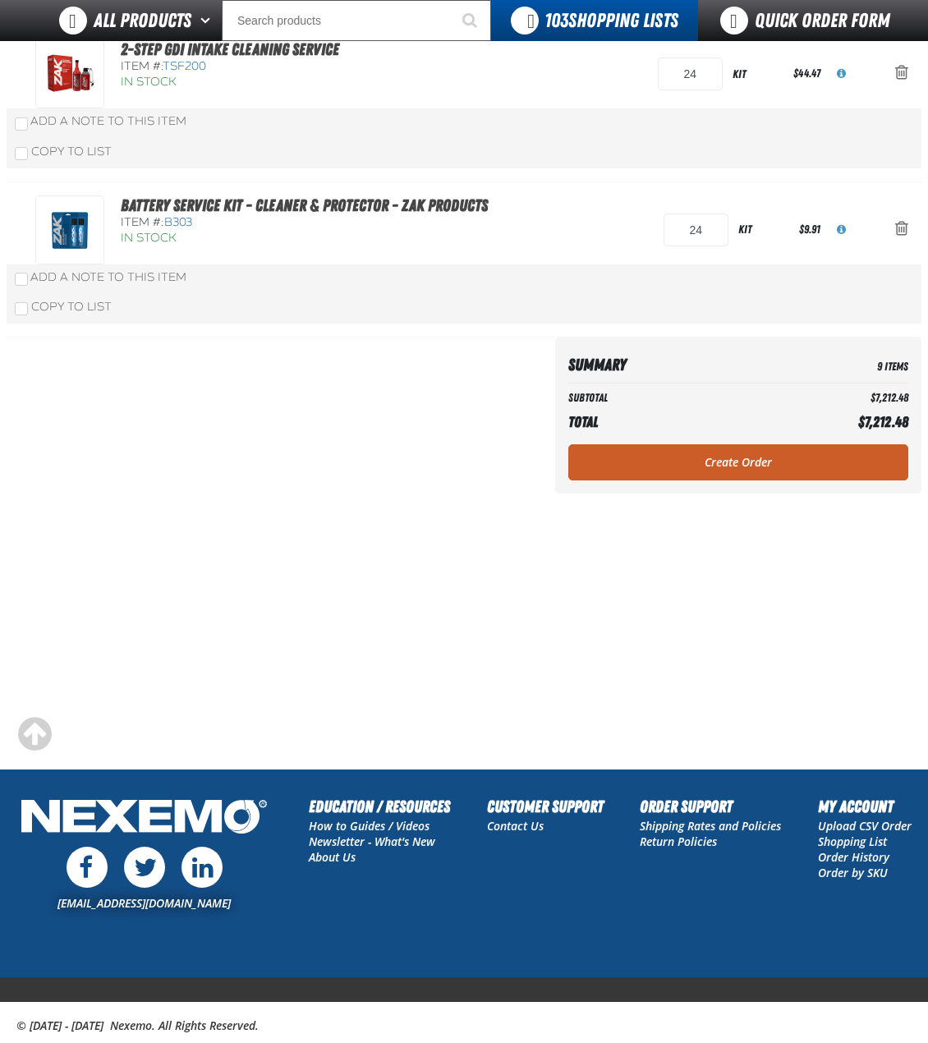
scroll to position [1359, 0]
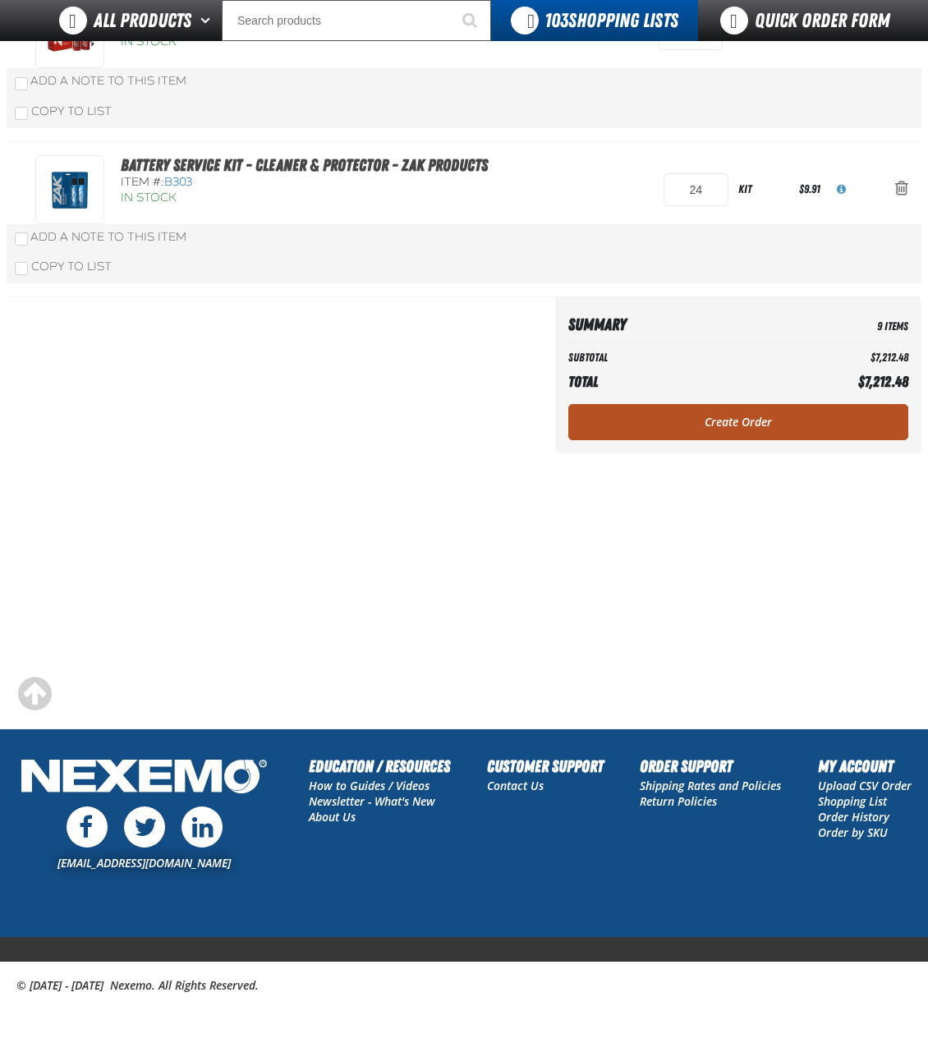
click at [796, 436] on link "Create Order" at bounding box center [738, 422] width 340 height 36
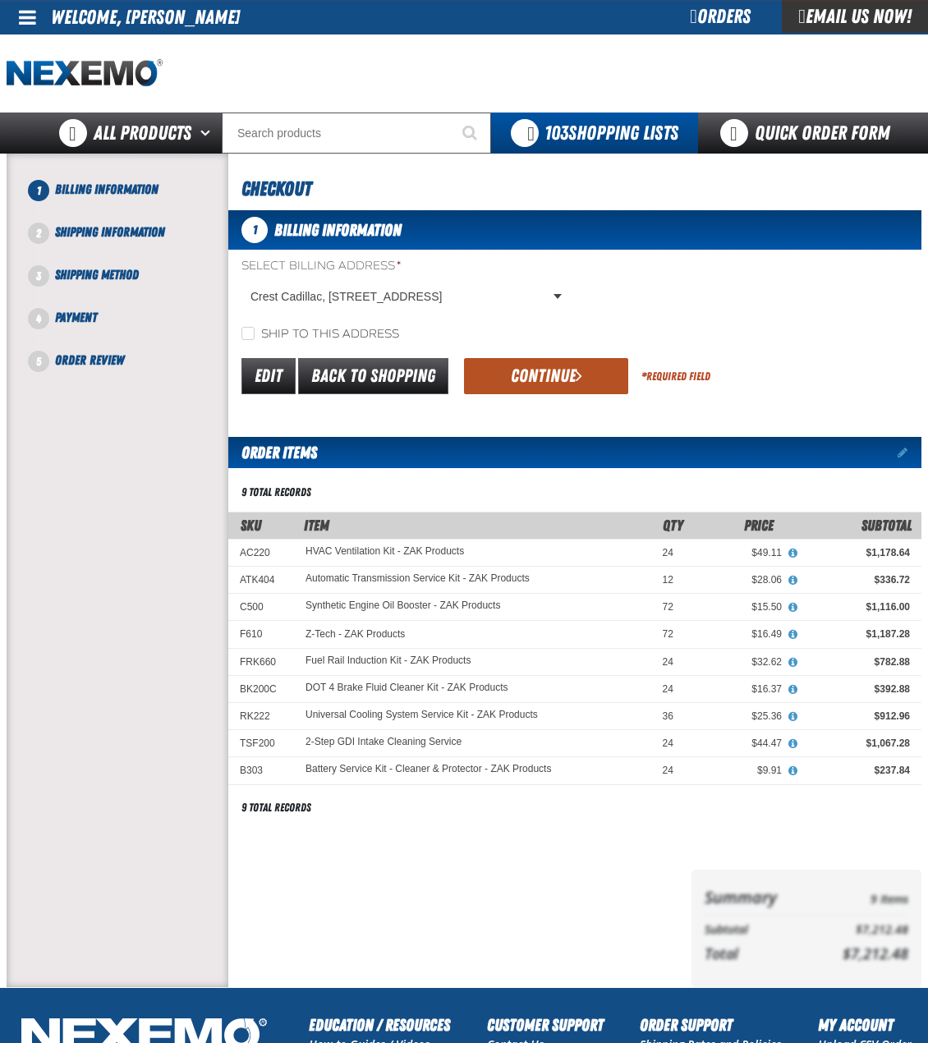
click at [589, 364] on button "Continue" at bounding box center [546, 376] width 164 height 36
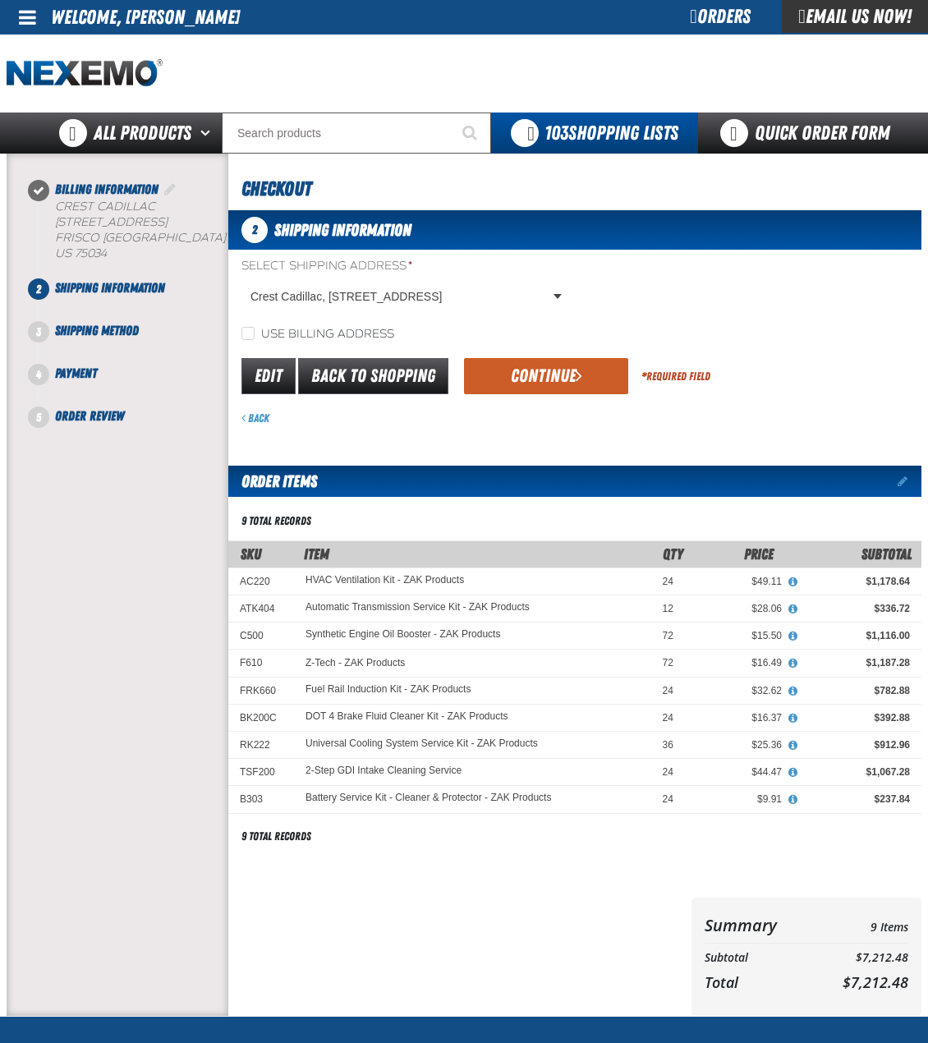
click at [530, 382] on button "Continue" at bounding box center [546, 376] width 164 height 36
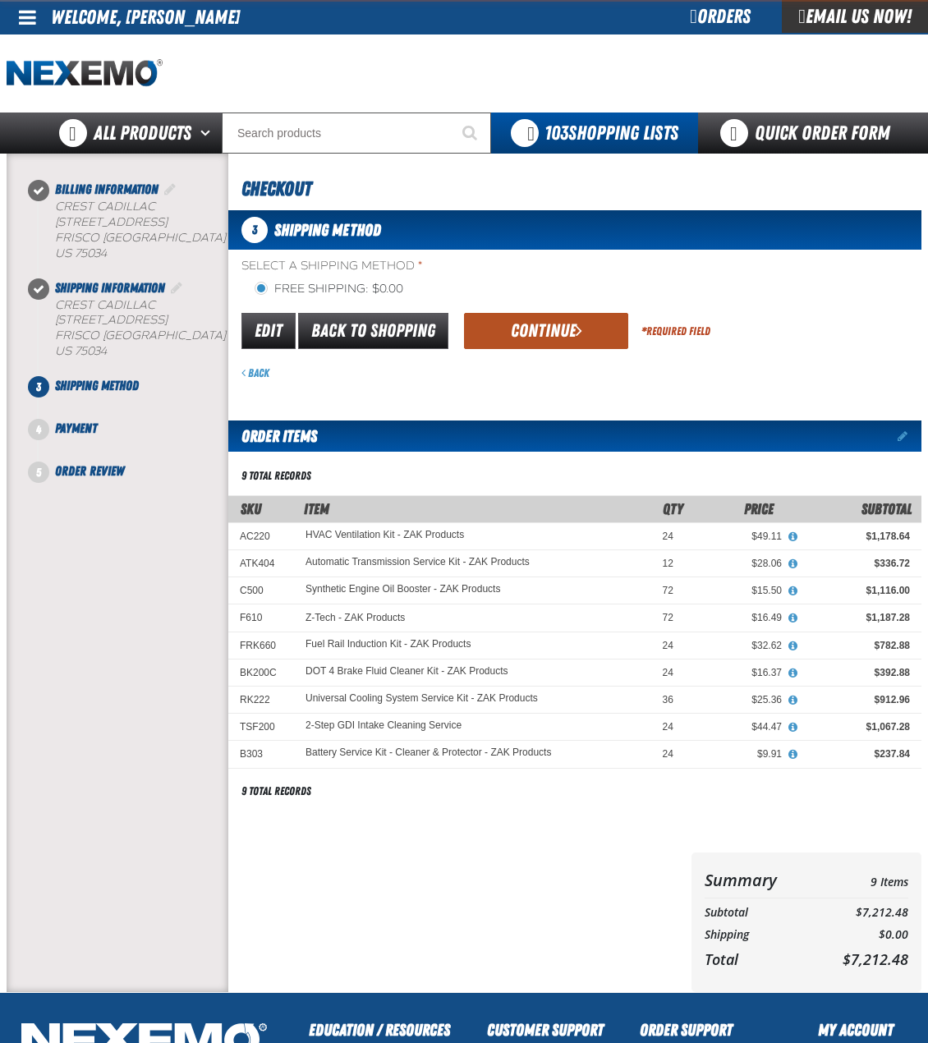
click at [554, 342] on button "Continue" at bounding box center [546, 331] width 164 height 36
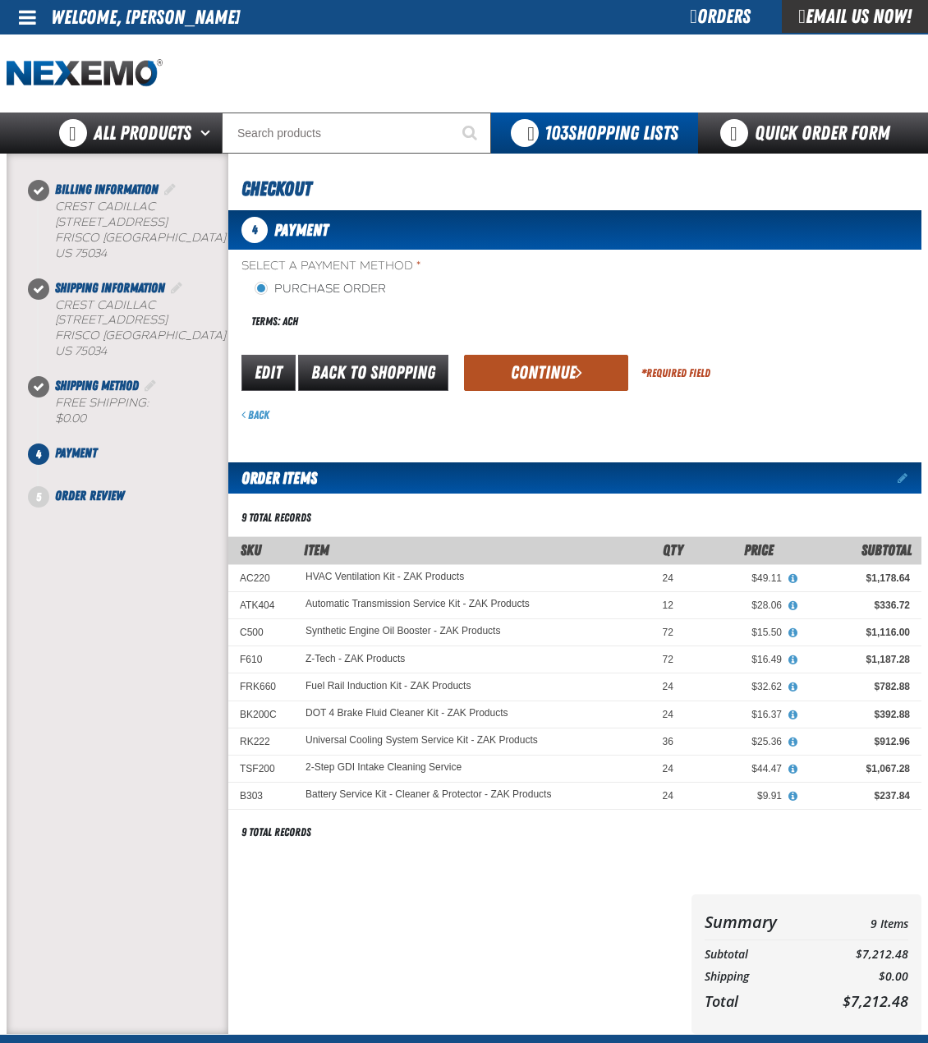
click at [532, 369] on button "Continue" at bounding box center [546, 373] width 164 height 36
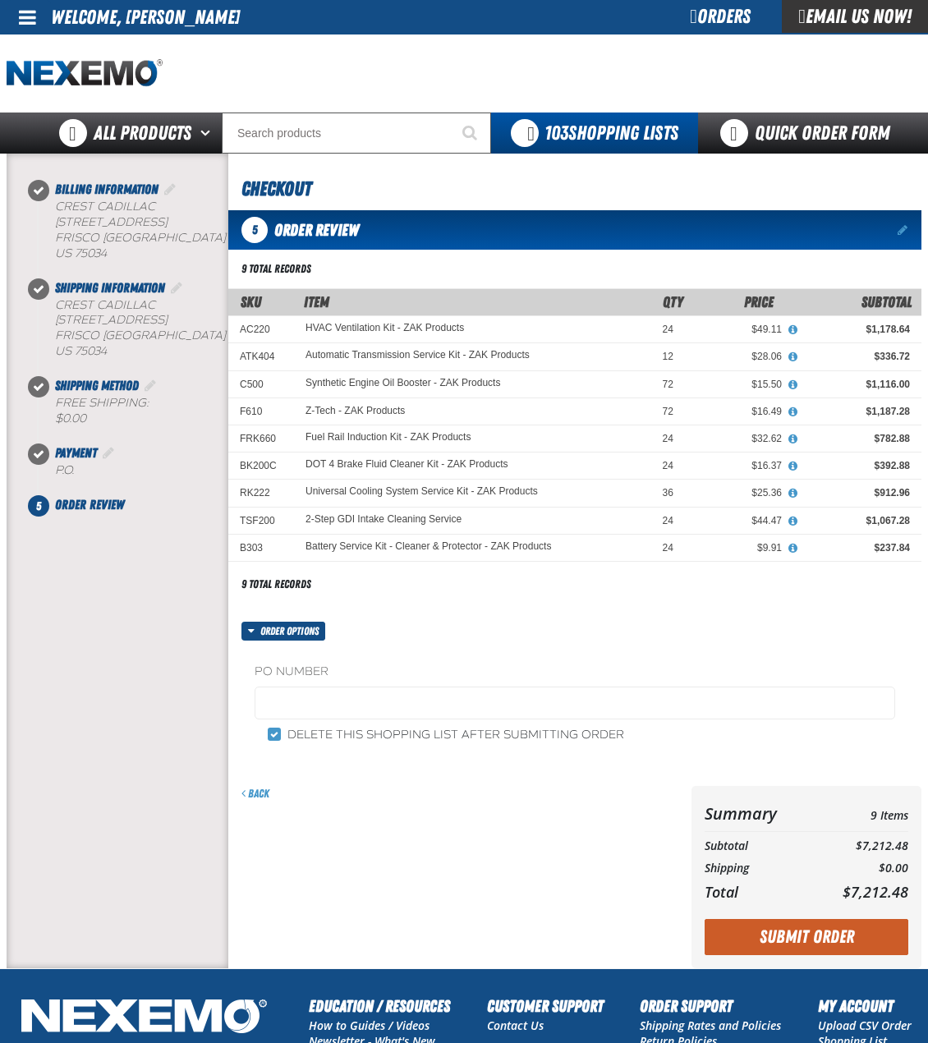
click at [361, 684] on fieldset "PO Number" at bounding box center [574, 694] width 640 height 62
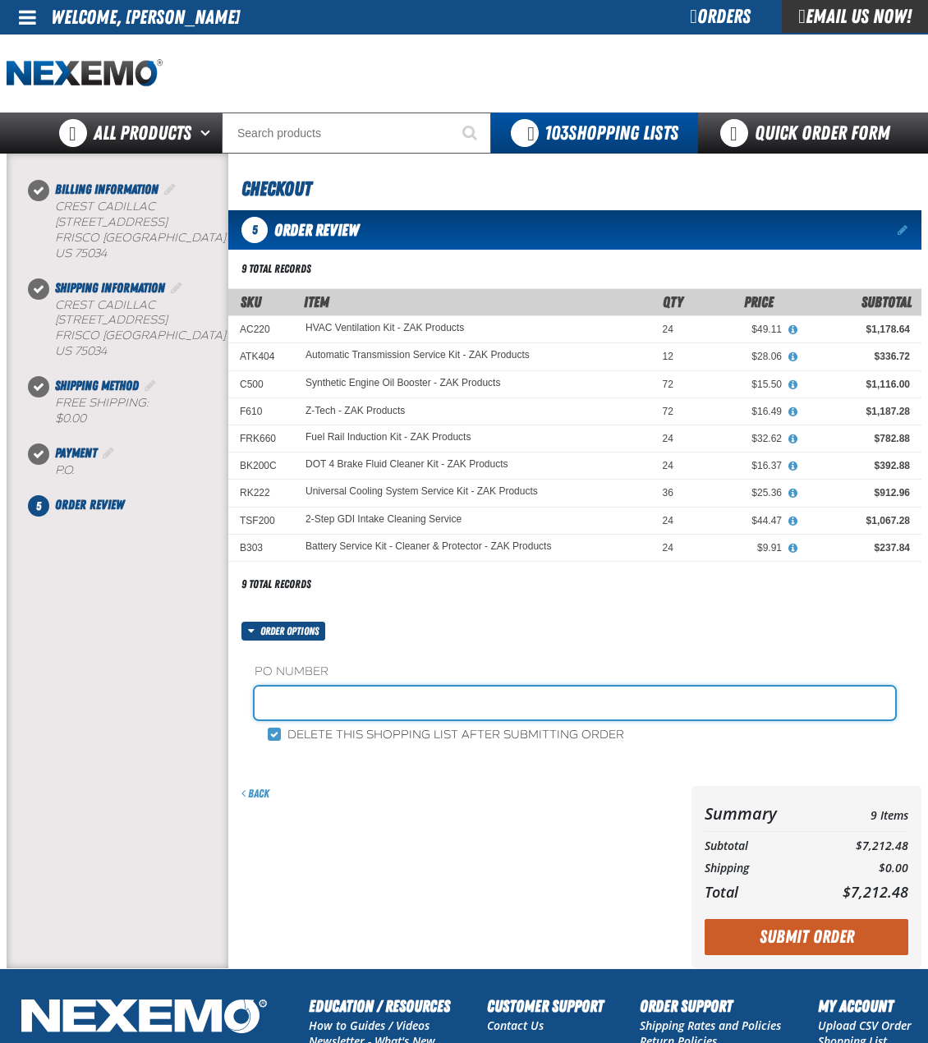
click at [326, 718] on input "text" at bounding box center [574, 702] width 640 height 33
type input "ZAK100725"
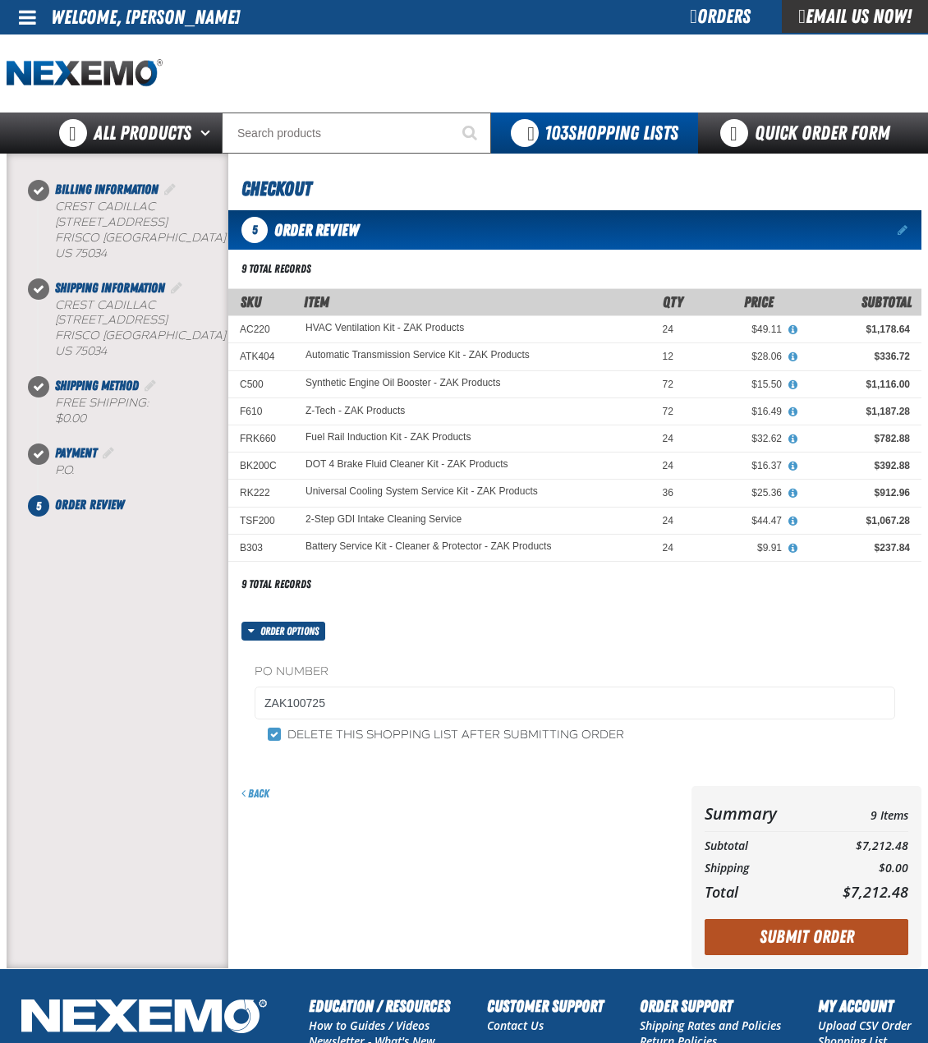
click at [761, 938] on button "Submit Order" at bounding box center [806, 937] width 204 height 36
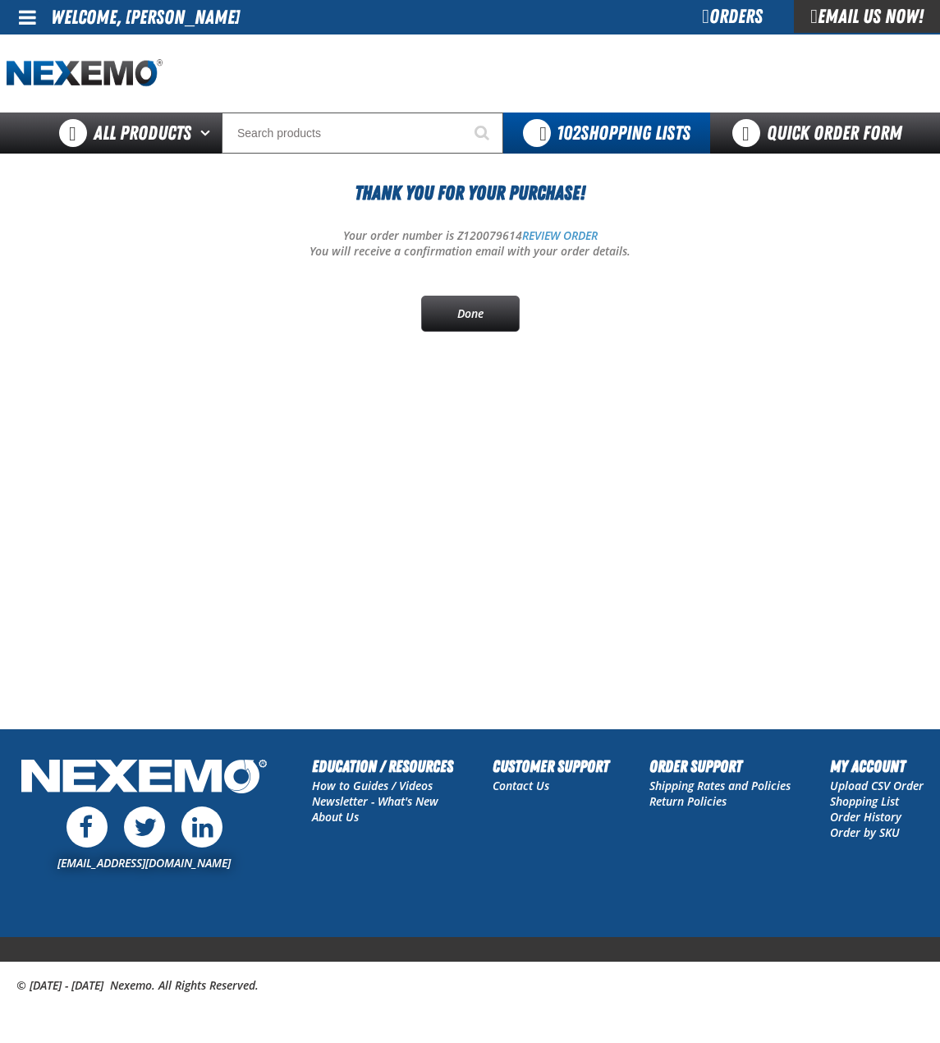
drag, startPoint x: 510, startPoint y: 310, endPoint x: 534, endPoint y: 222, distance: 91.0
click at [510, 310] on link "Done" at bounding box center [470, 314] width 99 height 36
